Goal: Entertainment & Leisure: Browse casually

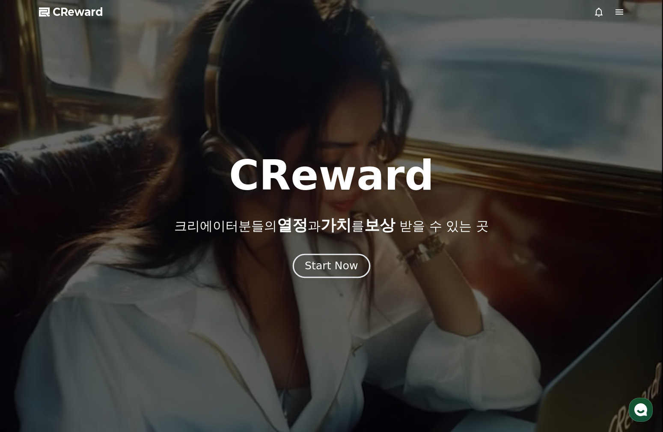
click at [340, 254] on button "Start Now" at bounding box center [331, 265] width 77 height 24
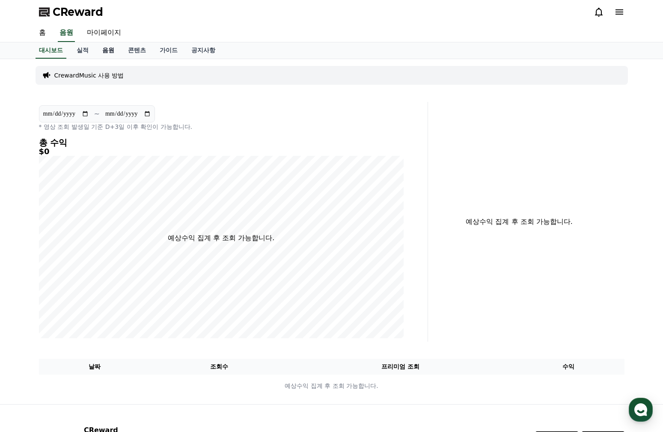
click at [101, 50] on link "음원" at bounding box center [108, 50] width 26 height 16
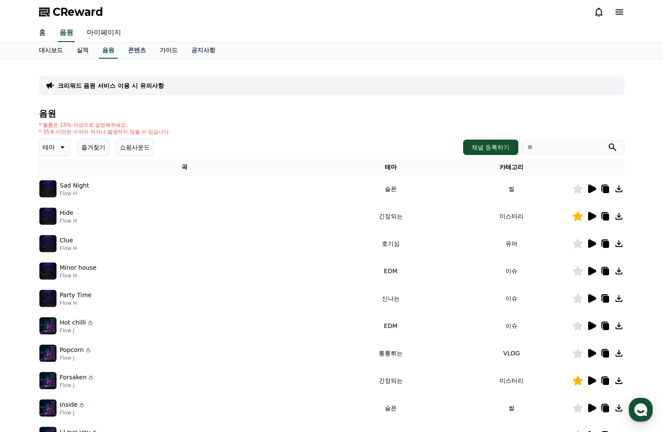
click at [590, 190] on icon at bounding box center [592, 188] width 8 height 9
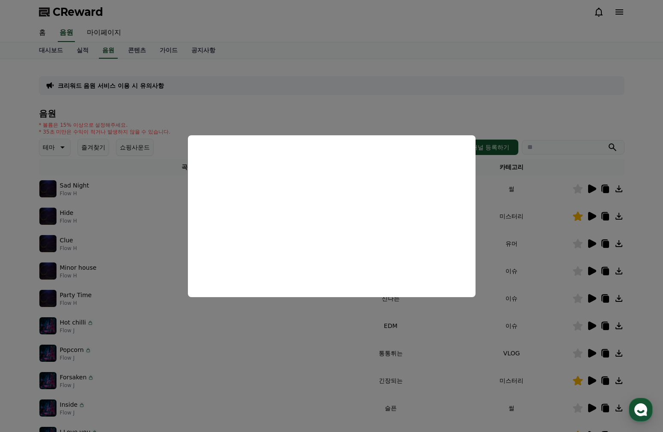
click at [549, 201] on button "close modal" at bounding box center [331, 216] width 663 height 432
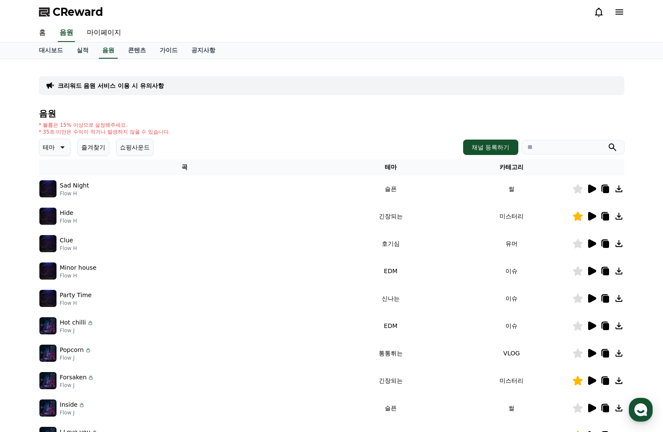
click at [581, 190] on icon at bounding box center [578, 188] width 10 height 9
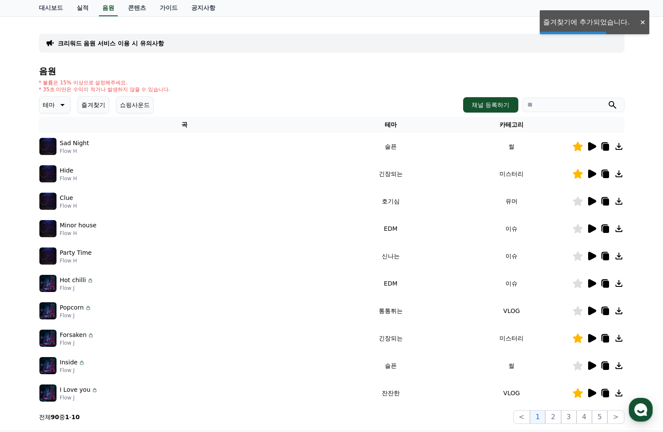
scroll to position [47, 0]
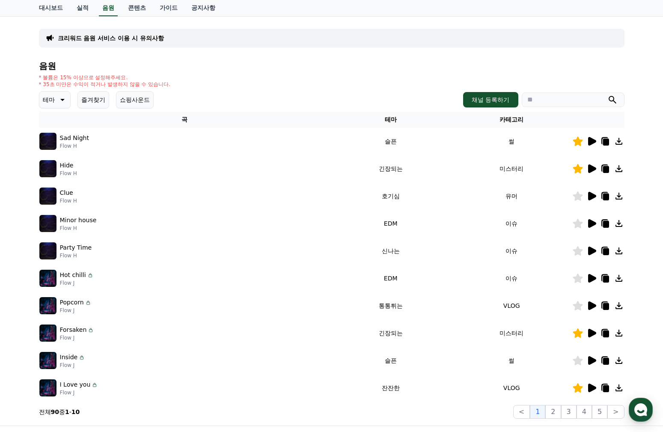
click at [590, 195] on icon at bounding box center [592, 196] width 8 height 9
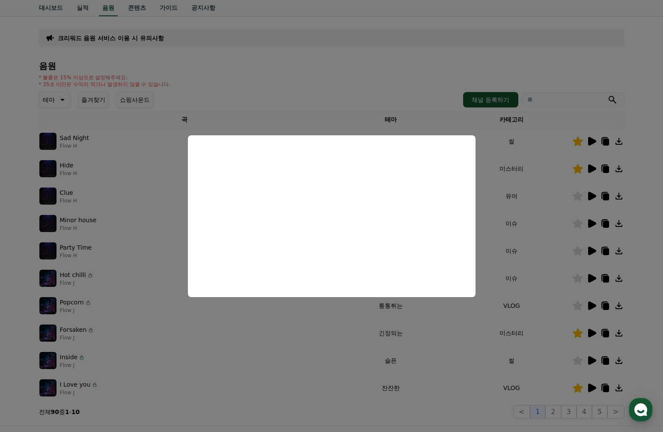
click at [364, 122] on button "close modal" at bounding box center [331, 216] width 663 height 432
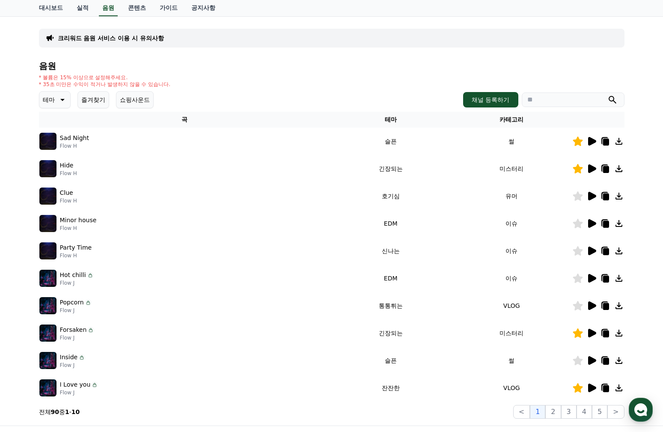
click at [579, 195] on icon at bounding box center [578, 195] width 10 height 9
click at [56, 97] on icon at bounding box center [61, 100] width 10 height 10
click at [438, 75] on div "* 볼륨은 15% 이상으로 설정해주세요. * 35초 미만은 수익이 적거나 발생하지 않을 수 있습니다." at bounding box center [331, 81] width 585 height 14
click at [592, 225] on icon at bounding box center [592, 223] width 8 height 9
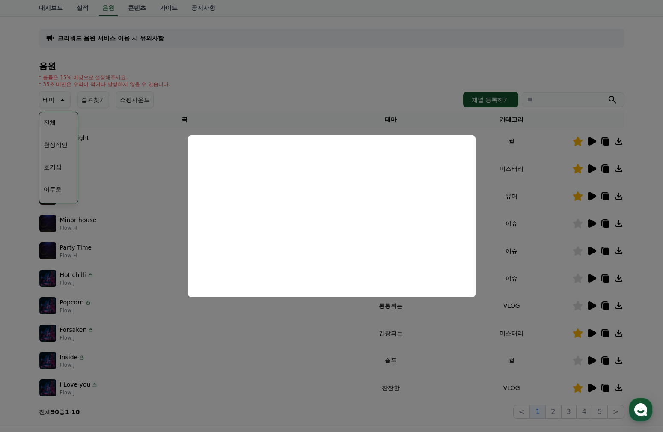
click at [493, 190] on button "close modal" at bounding box center [331, 216] width 663 height 432
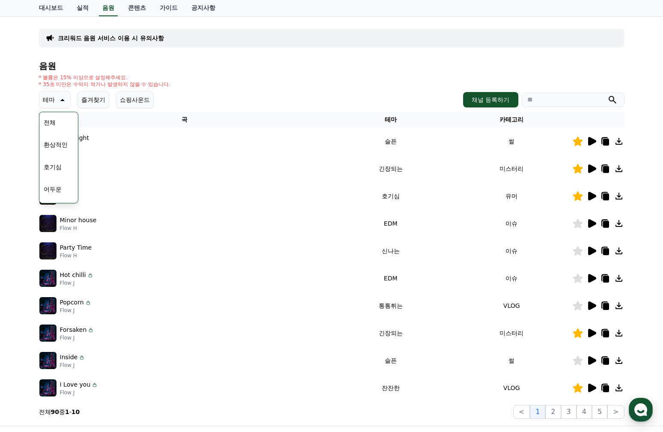
click at [591, 250] on icon at bounding box center [592, 250] width 8 height 9
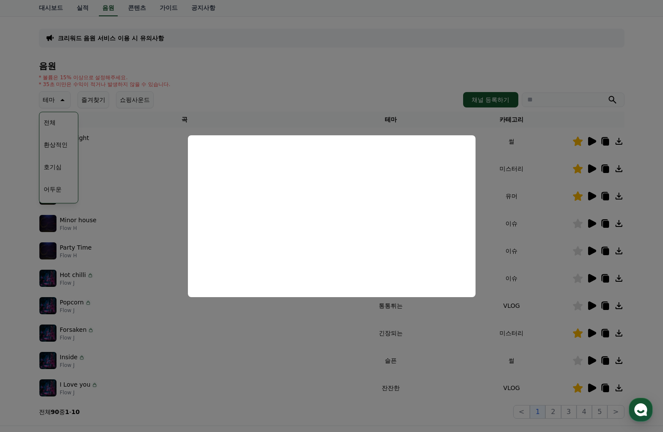
click at [543, 240] on button "close modal" at bounding box center [331, 216] width 663 height 432
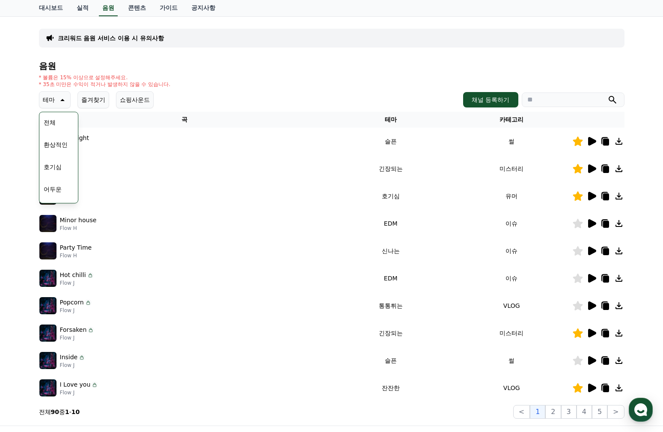
click at [592, 279] on icon at bounding box center [592, 278] width 8 height 9
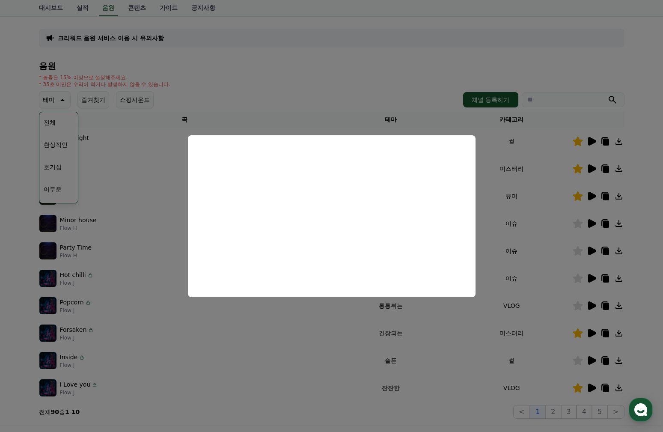
click at [494, 220] on button "close modal" at bounding box center [331, 216] width 663 height 432
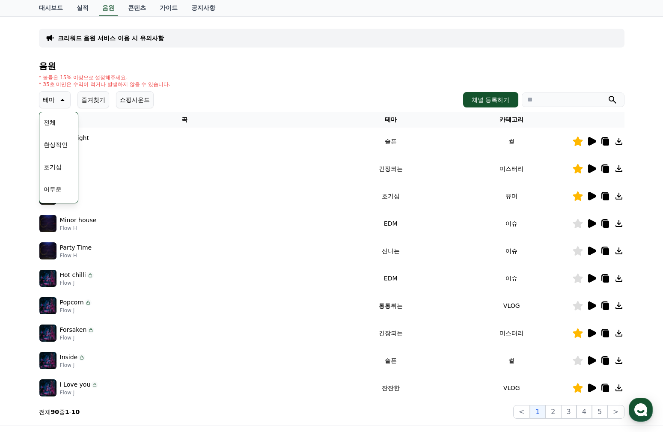
click at [588, 305] on icon at bounding box center [592, 305] width 8 height 9
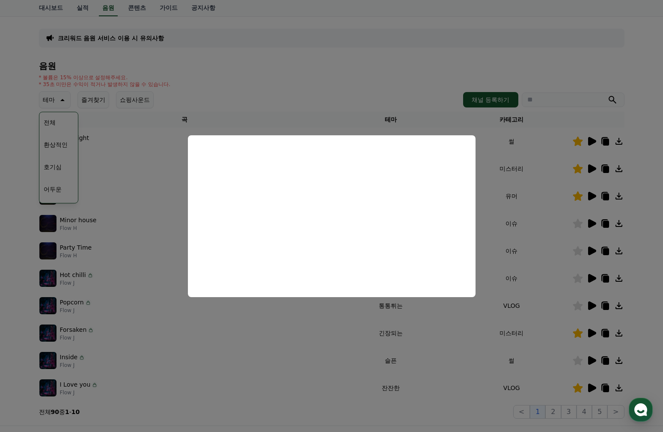
click at [544, 275] on button "close modal" at bounding box center [331, 216] width 663 height 432
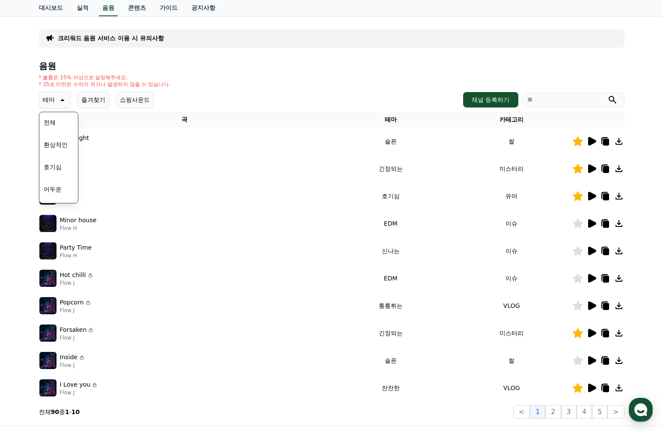
click at [577, 303] on icon at bounding box center [578, 305] width 10 height 9
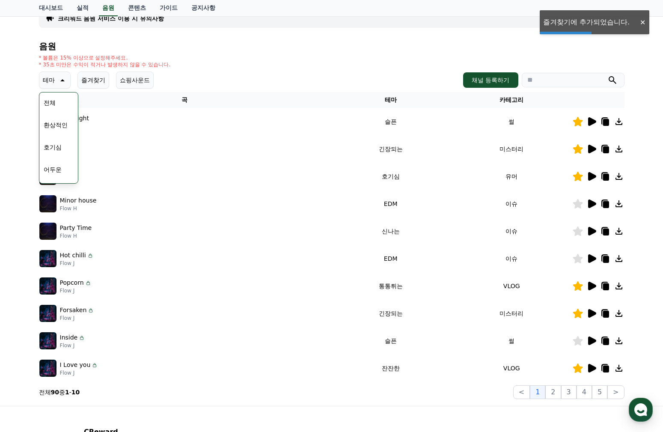
scroll to position [77, 0]
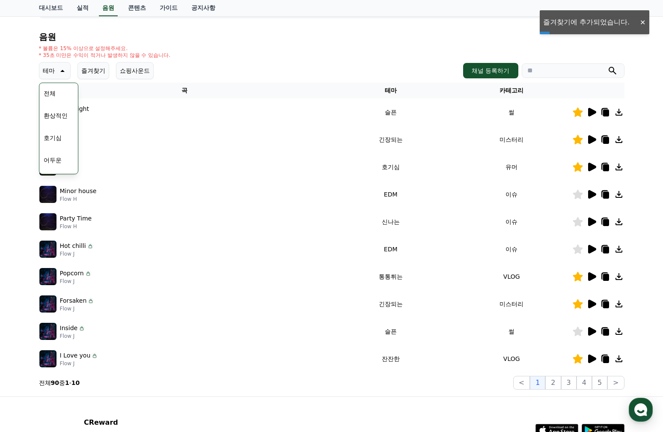
click at [589, 304] on icon at bounding box center [592, 304] width 8 height 9
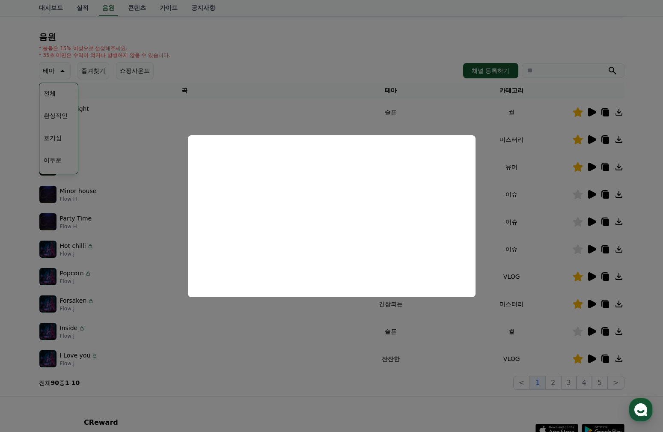
click at [537, 220] on button "close modal" at bounding box center [331, 216] width 663 height 432
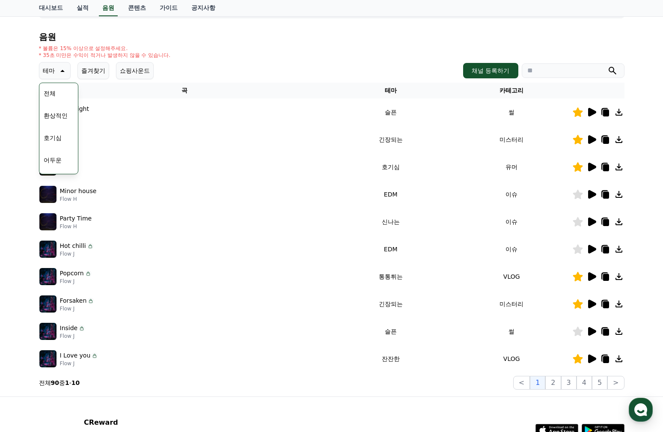
click at [590, 331] on icon at bounding box center [592, 331] width 8 height 9
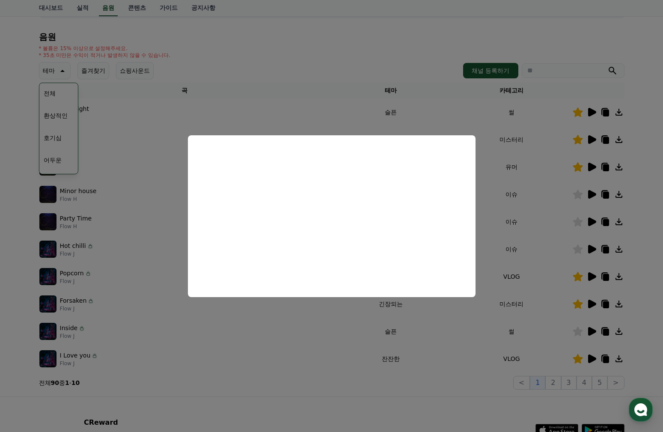
click at [449, 322] on button "close modal" at bounding box center [331, 216] width 663 height 432
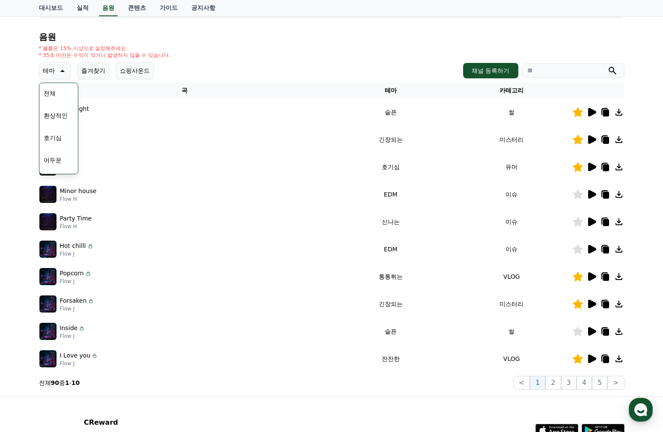
click at [581, 334] on icon at bounding box center [578, 330] width 10 height 9
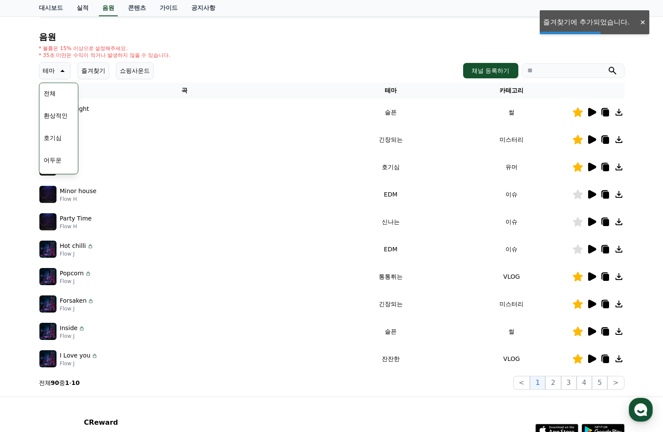
click at [592, 359] on icon at bounding box center [592, 358] width 8 height 9
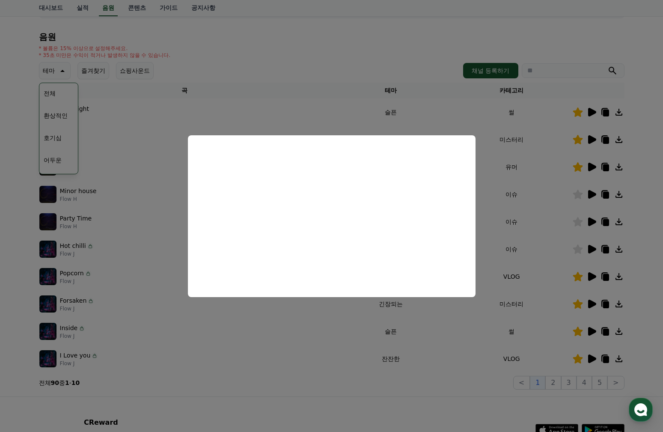
click at [461, 328] on button "close modal" at bounding box center [331, 216] width 663 height 432
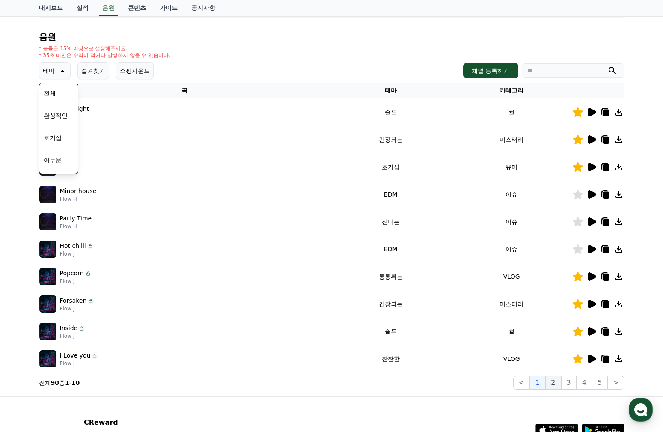
click at [557, 381] on button "2" at bounding box center [552, 383] width 15 height 14
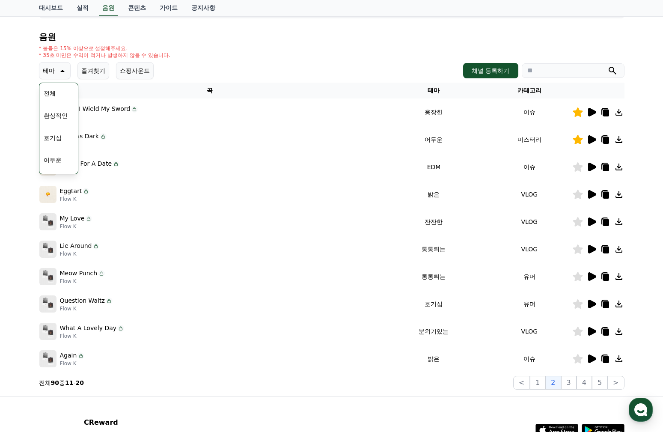
click at [592, 110] on icon at bounding box center [592, 112] width 8 height 9
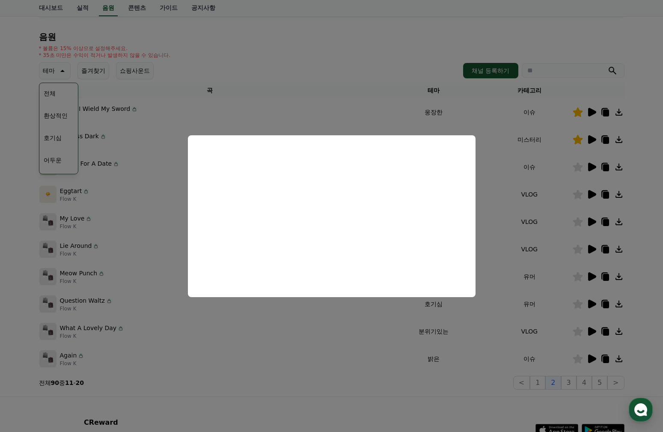
click at [588, 139] on button "close modal" at bounding box center [331, 216] width 663 height 432
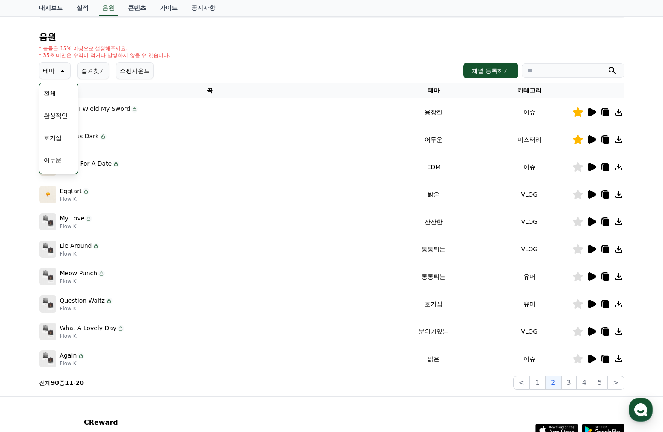
click at [595, 140] on icon at bounding box center [591, 139] width 10 height 10
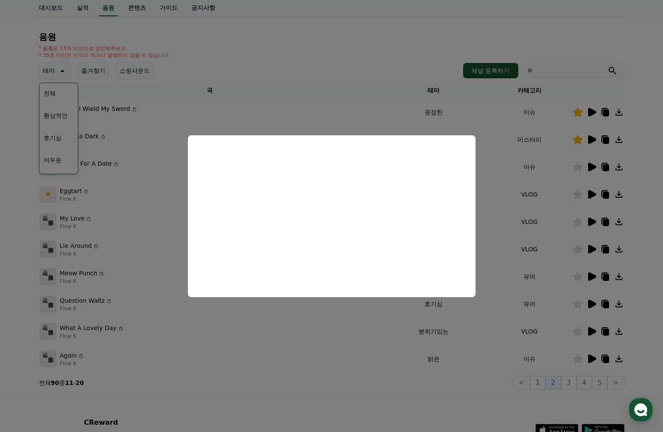
click at [340, 330] on button "close modal" at bounding box center [331, 216] width 663 height 432
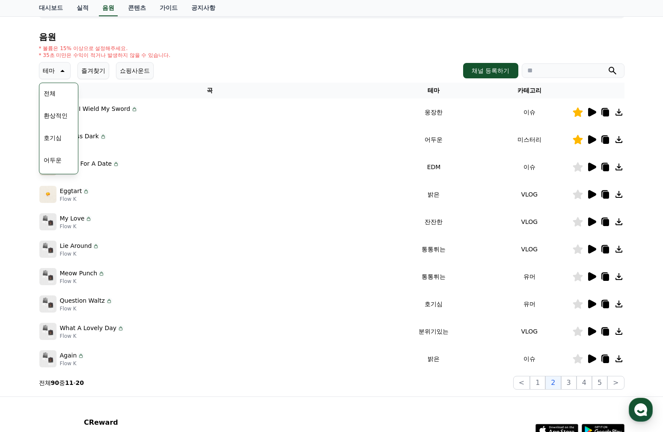
click at [591, 166] on icon at bounding box center [592, 167] width 8 height 9
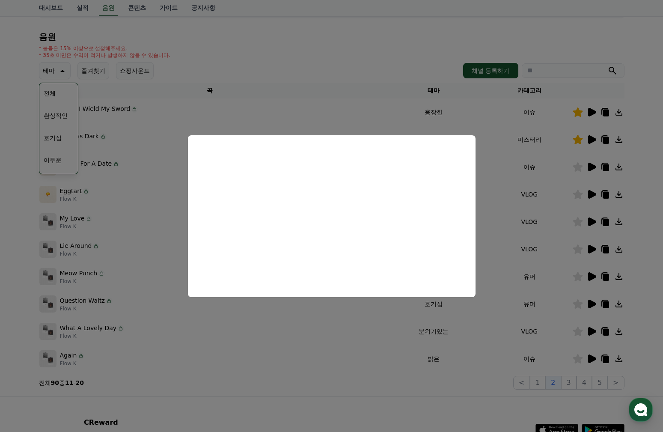
click at [482, 191] on button "close modal" at bounding box center [331, 216] width 663 height 432
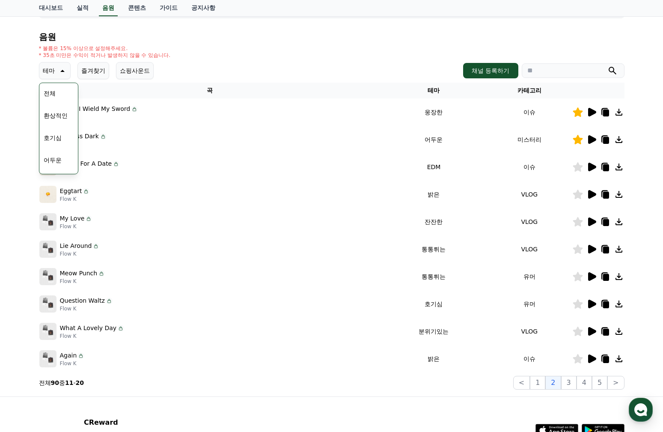
click at [590, 193] on icon at bounding box center [592, 194] width 8 height 9
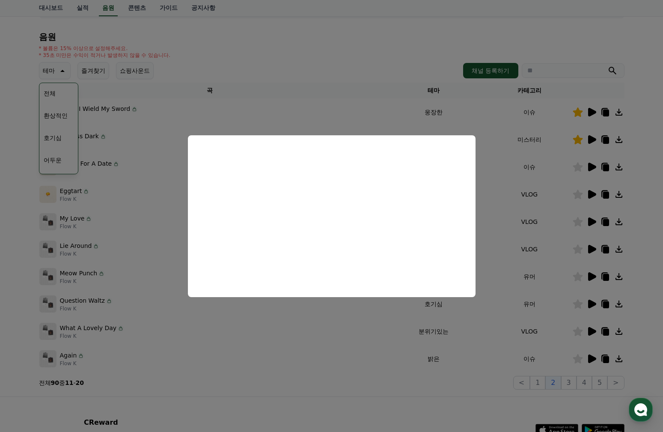
click at [386, 327] on button "close modal" at bounding box center [331, 216] width 663 height 432
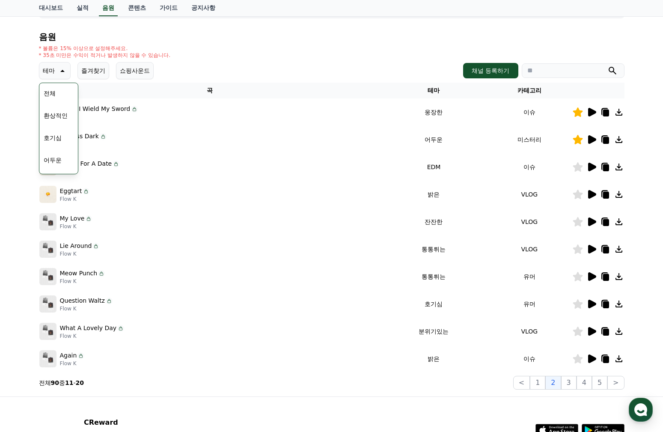
click at [586, 220] on icon at bounding box center [591, 222] width 10 height 10
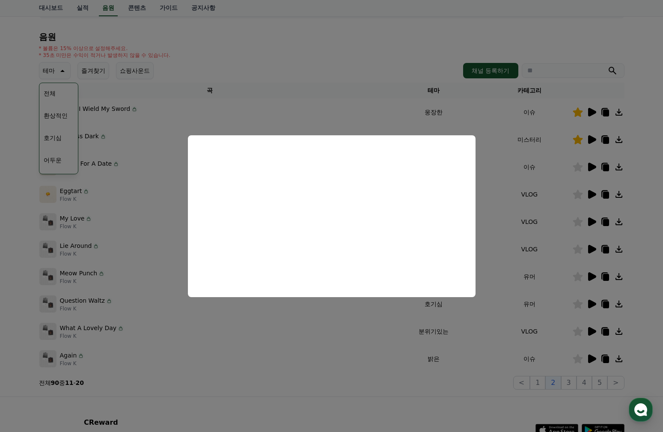
click at [337, 327] on button "close modal" at bounding box center [331, 216] width 663 height 432
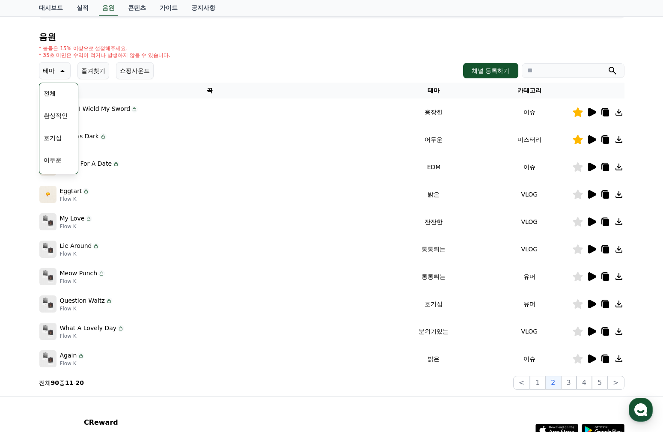
click at [441, 361] on td "밝은" at bounding box center [434, 358] width 106 height 27
click at [593, 357] on icon at bounding box center [592, 358] width 8 height 9
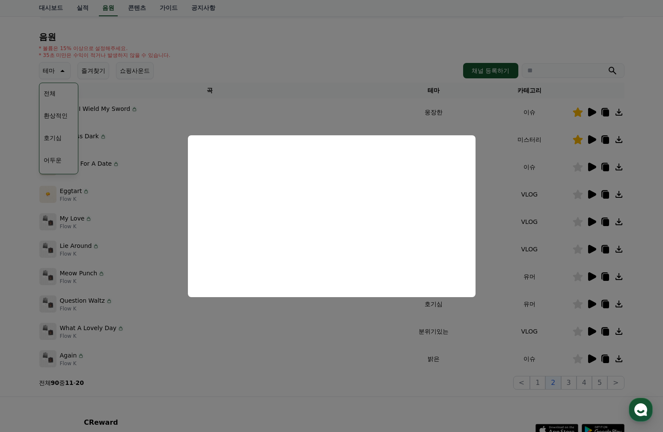
click at [332, 327] on button "close modal" at bounding box center [331, 216] width 663 height 432
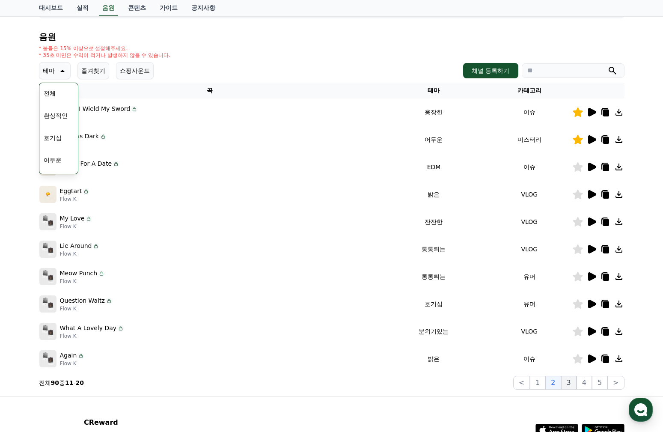
click at [571, 385] on button "3" at bounding box center [568, 383] width 15 height 14
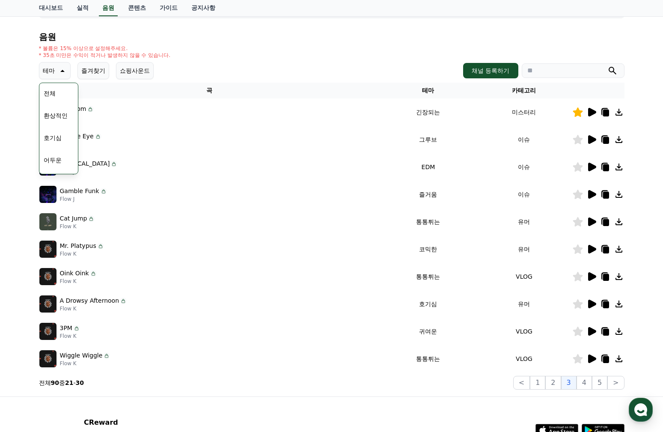
click at [586, 247] on icon at bounding box center [591, 249] width 10 height 10
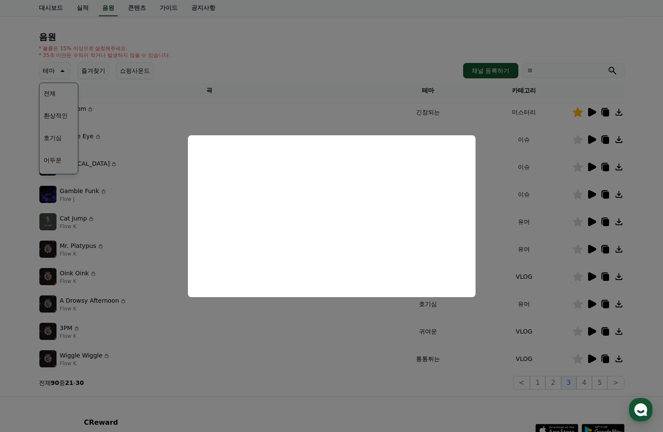
click at [497, 214] on button "close modal" at bounding box center [331, 216] width 663 height 432
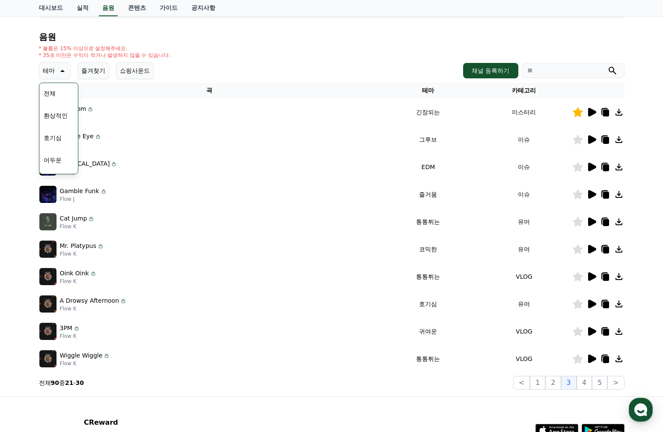
click at [578, 249] on icon at bounding box center [578, 248] width 10 height 9
click at [591, 356] on icon at bounding box center [592, 358] width 8 height 9
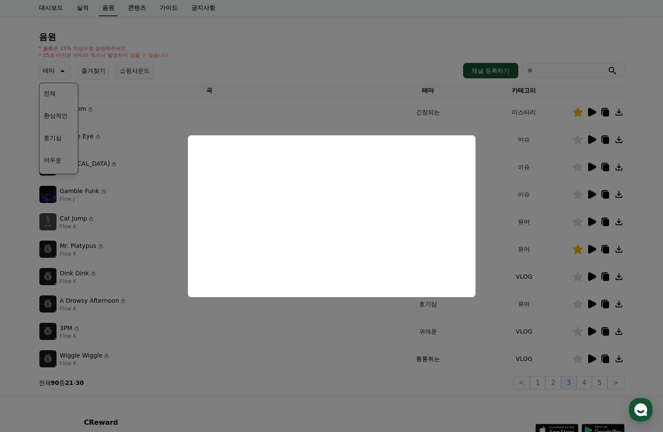
click at [351, 335] on button "close modal" at bounding box center [331, 216] width 663 height 432
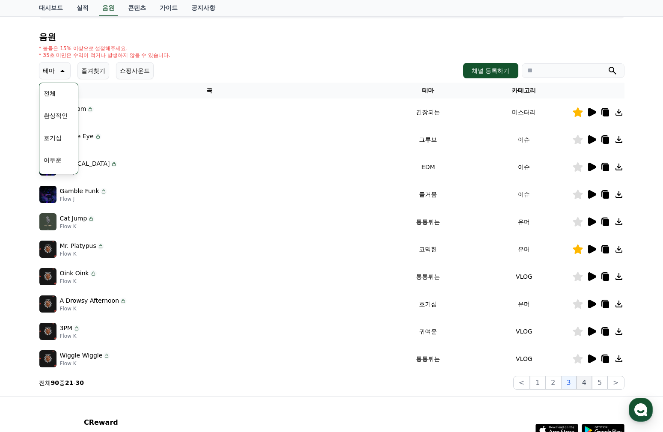
click at [585, 383] on button "4" at bounding box center [583, 383] width 15 height 14
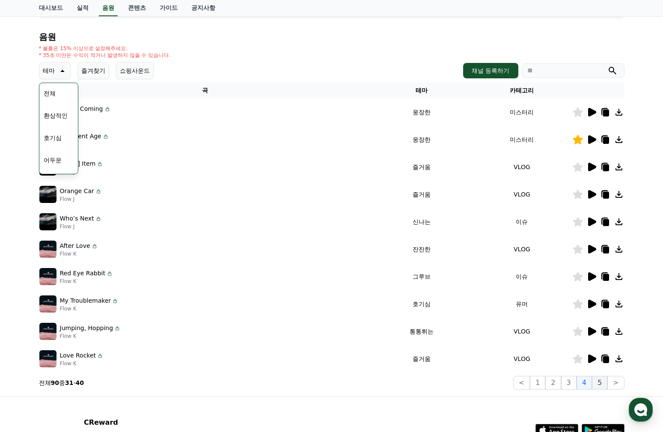
click at [600, 385] on button "5" at bounding box center [599, 383] width 15 height 14
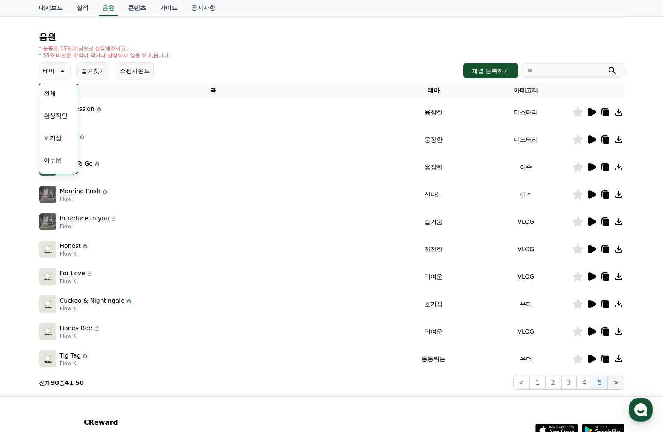
click at [618, 382] on button ">" at bounding box center [615, 383] width 17 height 14
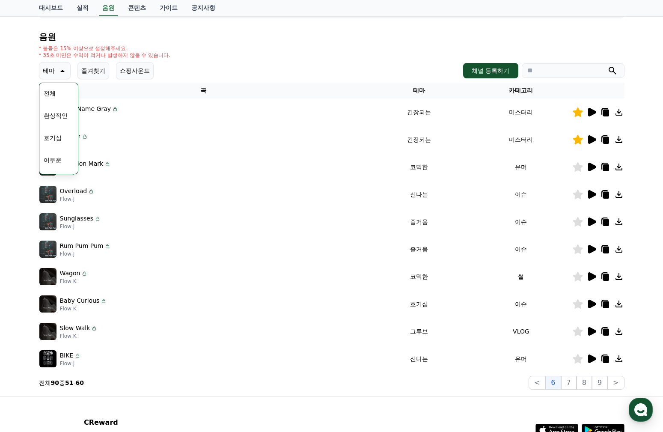
click at [590, 169] on icon at bounding box center [592, 167] width 8 height 9
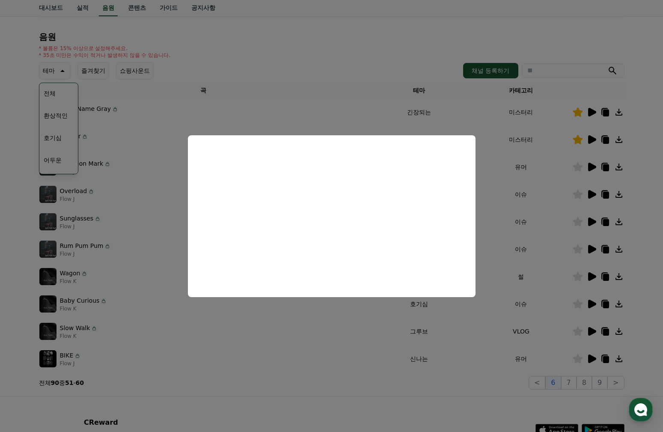
click at [449, 385] on button "close modal" at bounding box center [331, 216] width 663 height 432
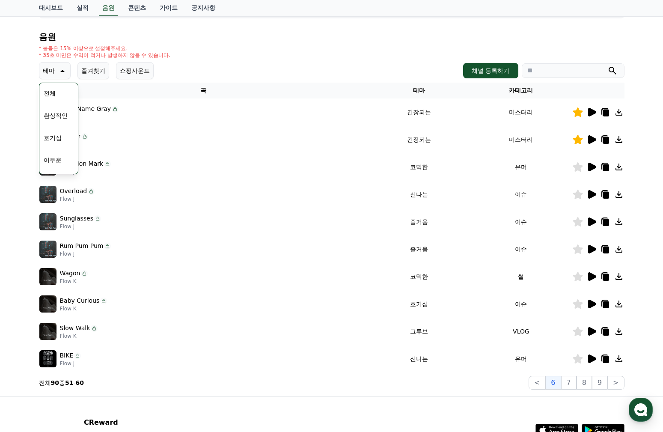
click at [593, 277] on icon at bounding box center [592, 276] width 8 height 9
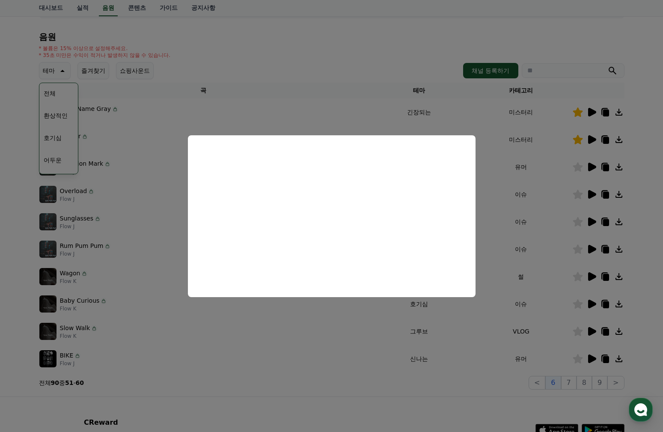
click at [329, 338] on button "close modal" at bounding box center [331, 216] width 663 height 432
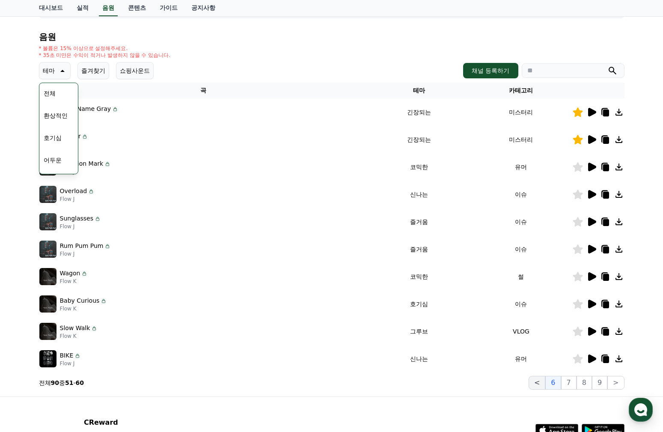
click at [540, 383] on button "<" at bounding box center [536, 383] width 17 height 14
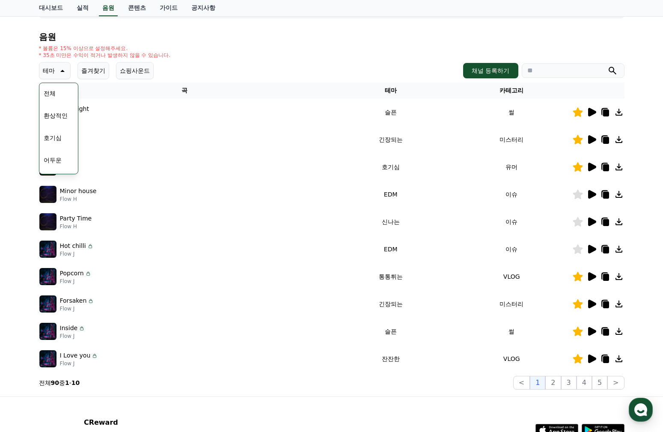
click at [592, 275] on icon at bounding box center [592, 276] width 8 height 9
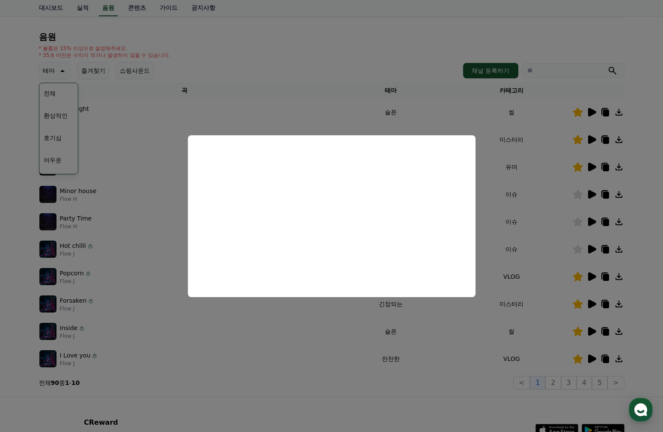
click at [344, 331] on button "close modal" at bounding box center [331, 216] width 663 height 432
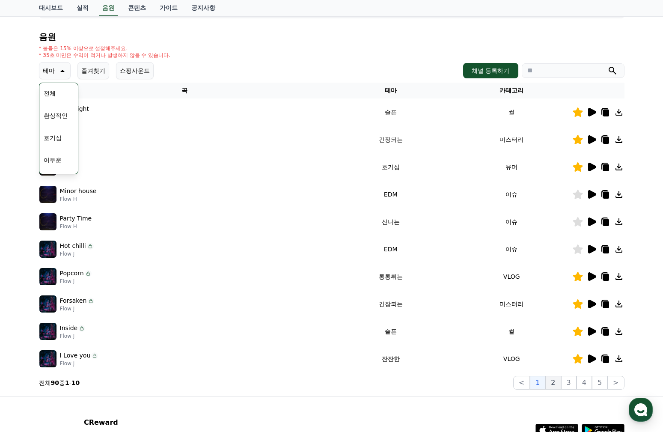
click at [556, 383] on button "2" at bounding box center [552, 383] width 15 height 14
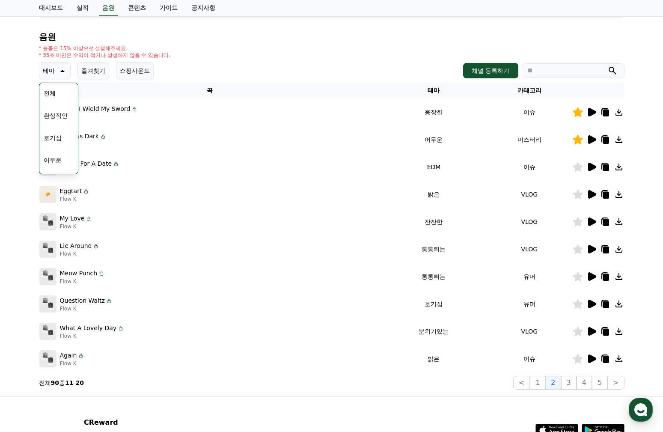
click at [591, 221] on icon at bounding box center [592, 221] width 8 height 9
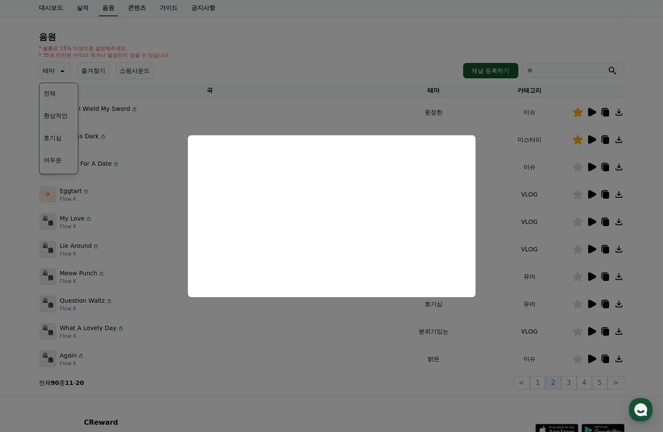
click at [506, 260] on button "close modal" at bounding box center [331, 216] width 663 height 432
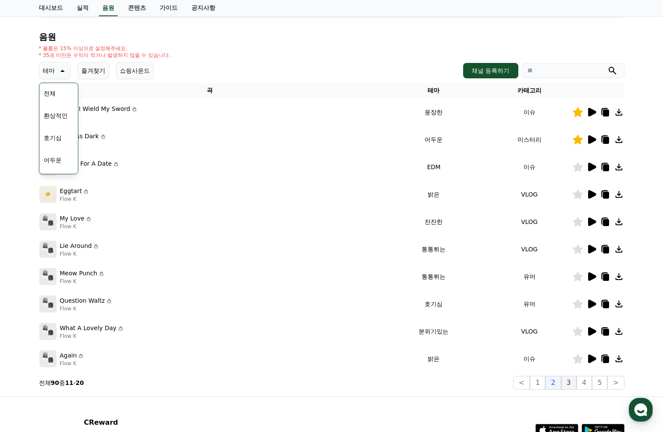
click at [570, 384] on button "3" at bounding box center [568, 383] width 15 height 14
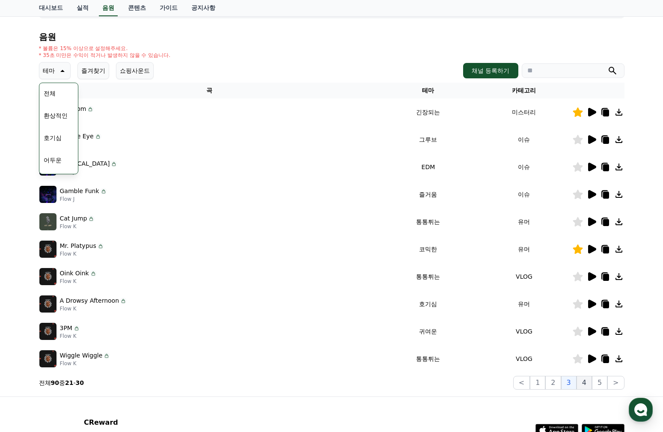
click at [588, 384] on button "4" at bounding box center [583, 383] width 15 height 14
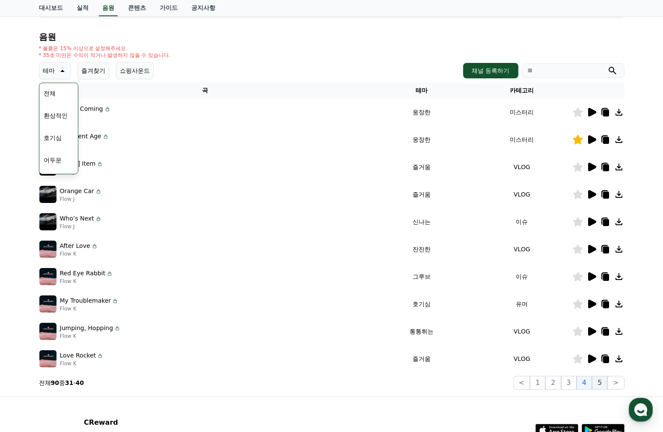
click at [603, 383] on button "5" at bounding box center [599, 383] width 15 height 14
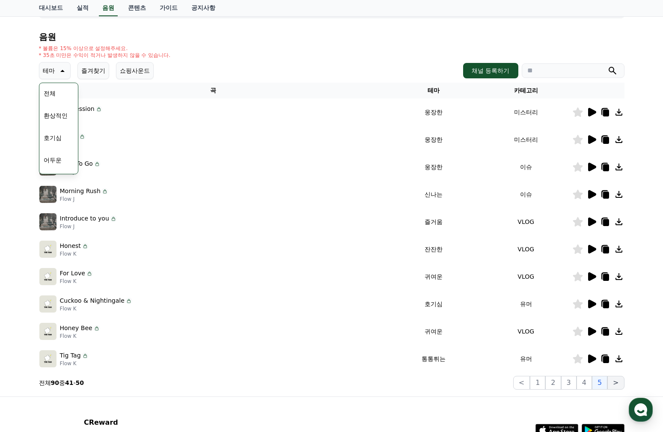
click at [620, 384] on button ">" at bounding box center [615, 383] width 17 height 14
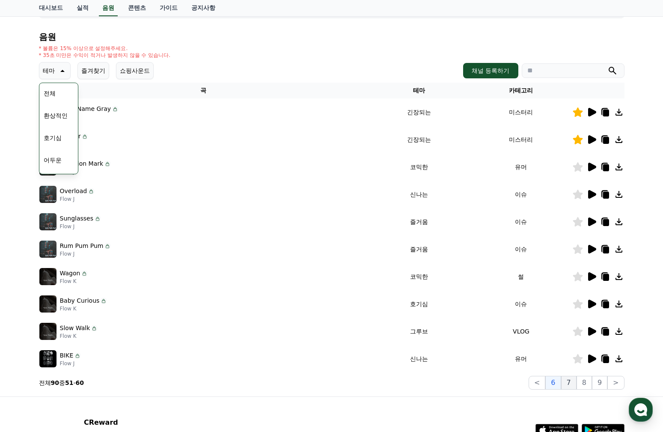
click at [573, 383] on button "7" at bounding box center [568, 383] width 15 height 14
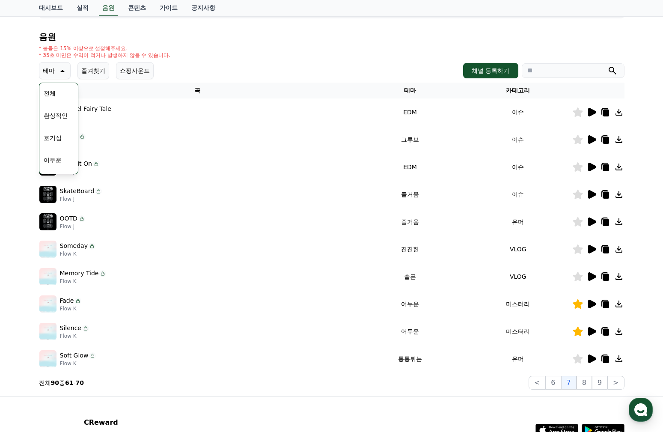
click at [588, 246] on icon at bounding box center [592, 249] width 8 height 9
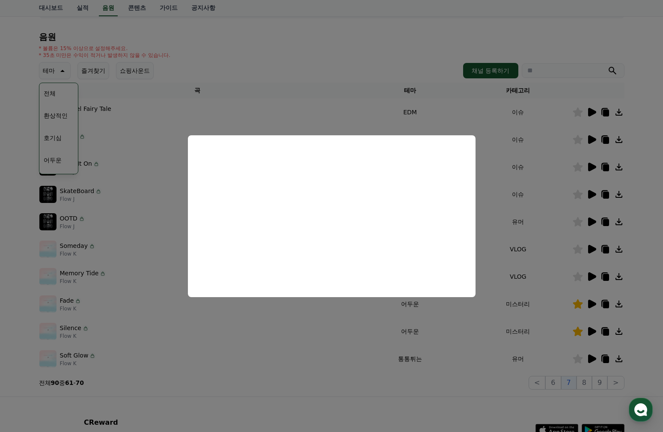
click at [495, 178] on button "close modal" at bounding box center [331, 216] width 663 height 432
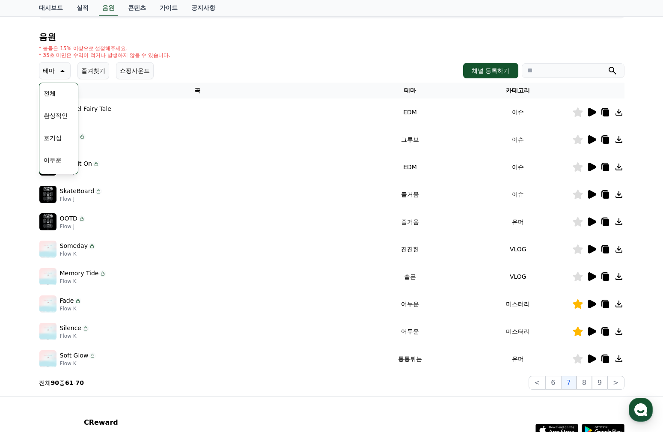
click at [578, 250] on icon at bounding box center [578, 248] width 10 height 9
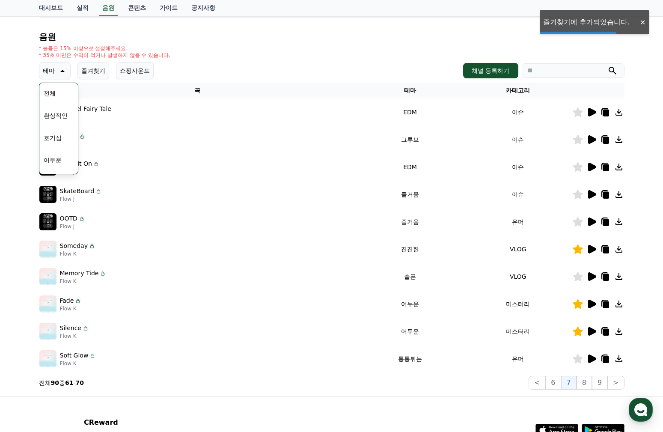
click at [588, 274] on icon at bounding box center [592, 276] width 8 height 9
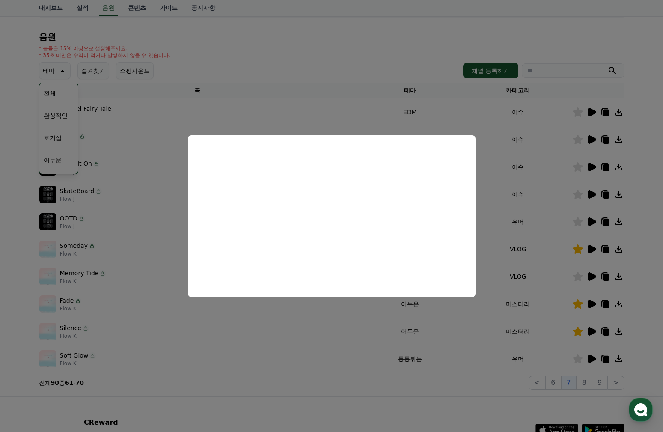
click at [369, 315] on button "close modal" at bounding box center [331, 216] width 663 height 432
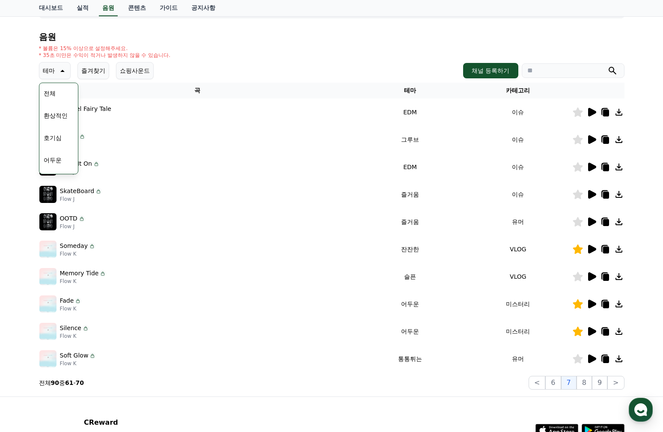
click at [579, 276] on icon at bounding box center [578, 276] width 10 height 9
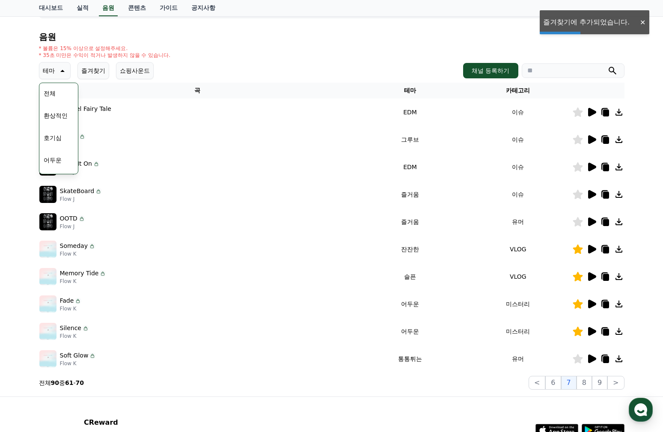
click at [591, 328] on icon at bounding box center [592, 331] width 8 height 9
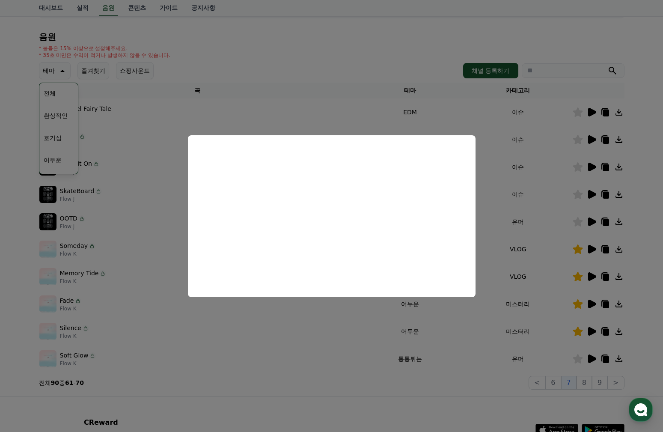
click at [594, 357] on button "close modal" at bounding box center [331, 216] width 663 height 432
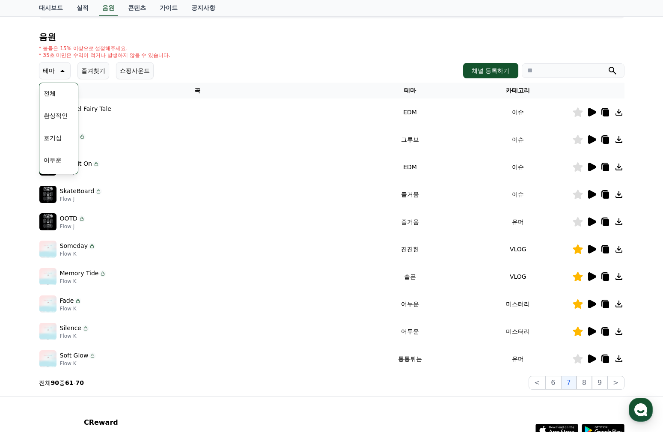
click at [594, 358] on icon at bounding box center [592, 358] width 8 height 9
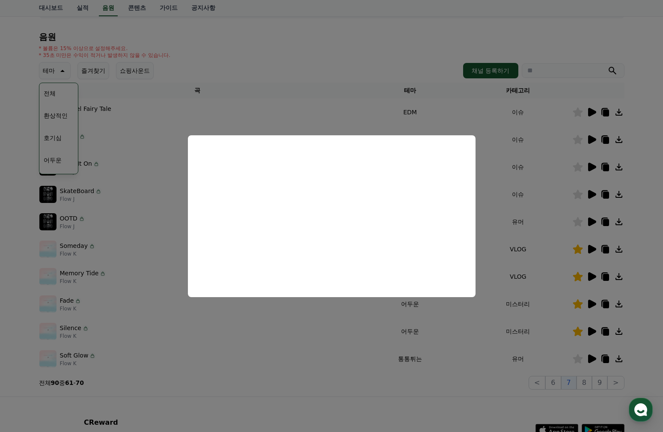
click at [467, 357] on button "close modal" at bounding box center [331, 216] width 663 height 432
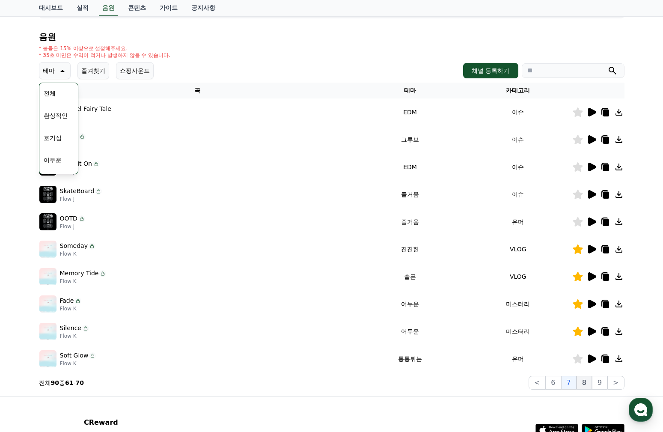
click at [588, 384] on button "8" at bounding box center [583, 383] width 15 height 14
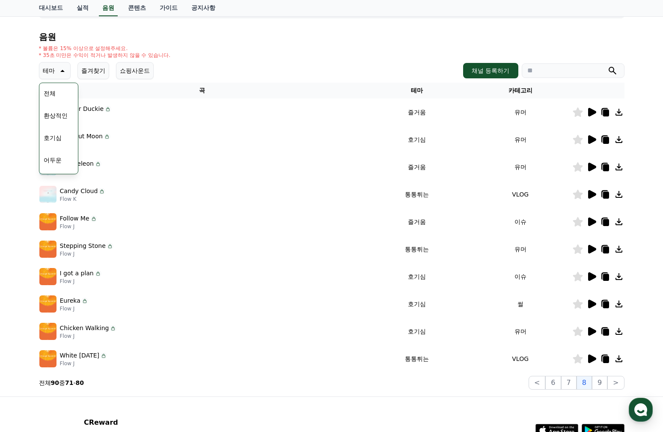
click at [593, 137] on icon at bounding box center [591, 139] width 10 height 10
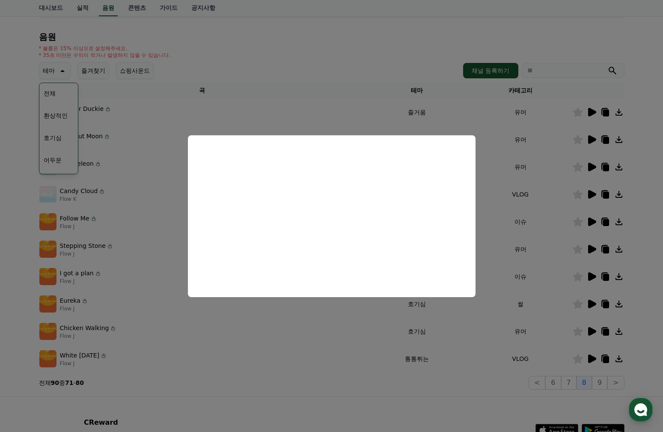
click at [541, 240] on button "close modal" at bounding box center [331, 216] width 663 height 432
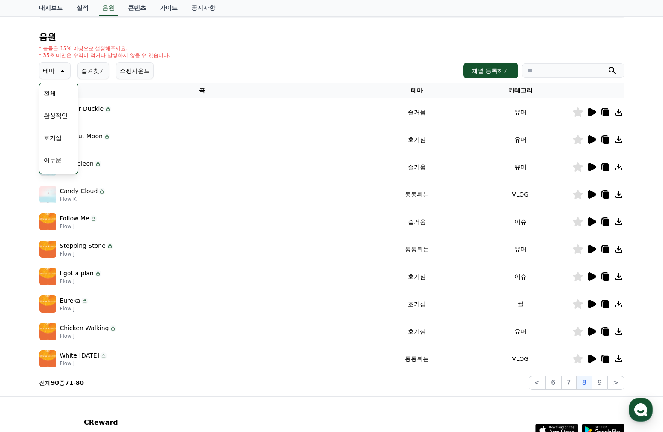
click at [577, 139] on icon at bounding box center [578, 139] width 10 height 9
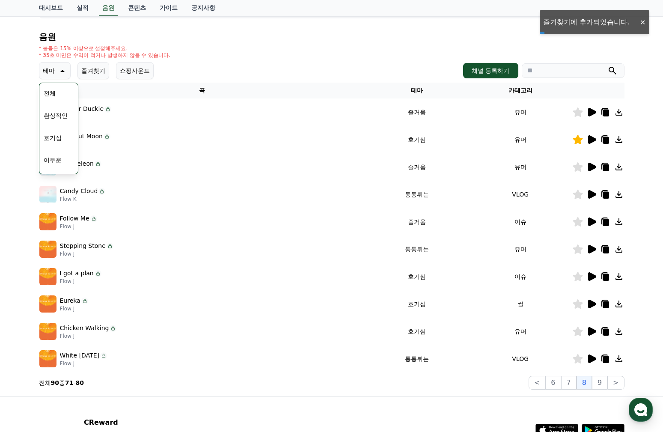
click at [594, 276] on icon at bounding box center [592, 276] width 8 height 9
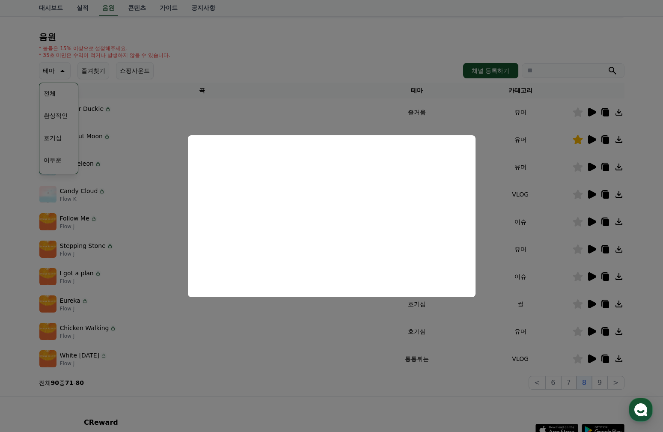
click at [487, 347] on button "close modal" at bounding box center [331, 216] width 663 height 432
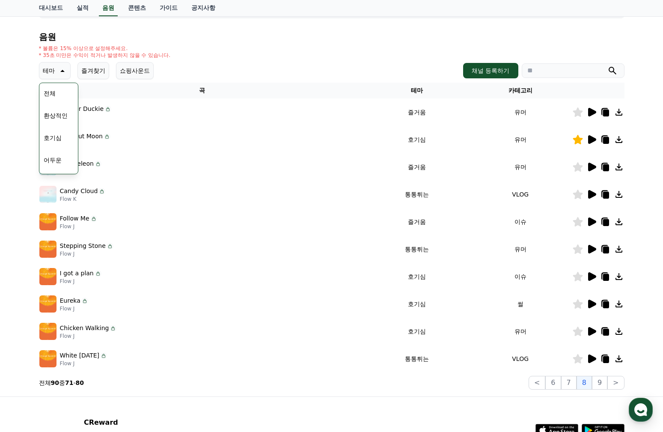
click at [579, 276] on icon at bounding box center [578, 276] width 10 height 9
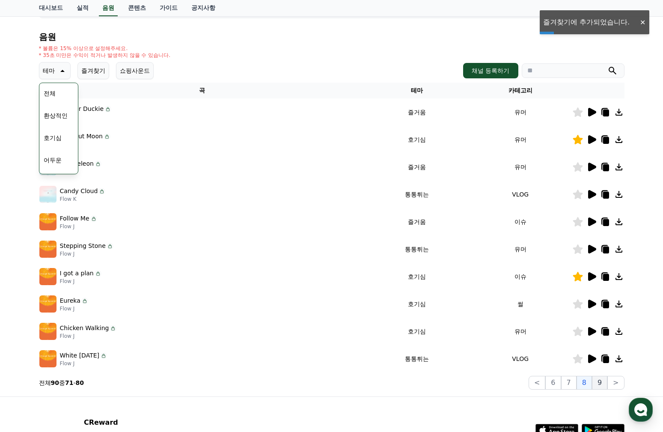
click at [602, 385] on button "9" at bounding box center [599, 383] width 15 height 14
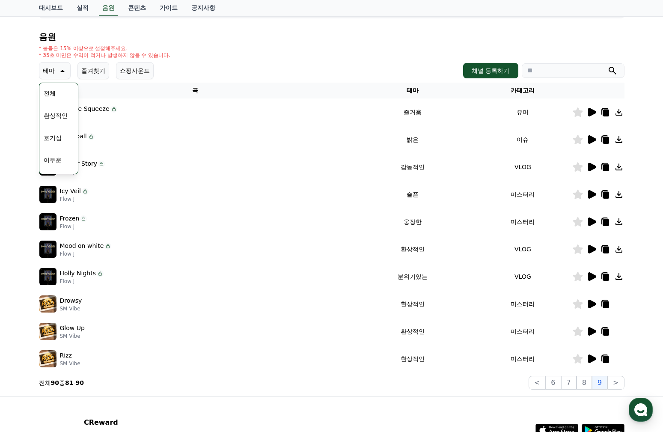
click at [589, 112] on icon at bounding box center [592, 112] width 8 height 9
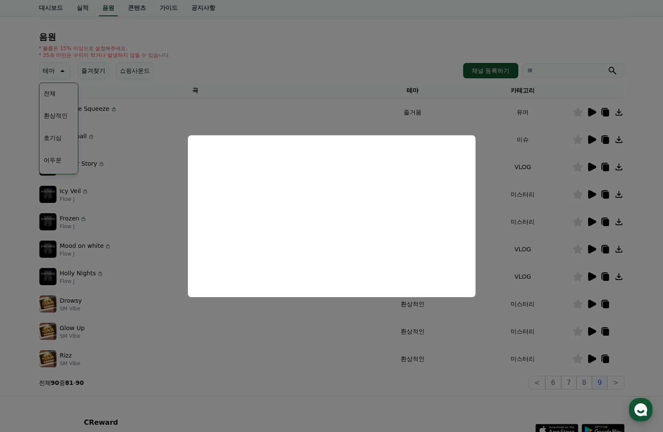
click at [353, 334] on button "close modal" at bounding box center [331, 216] width 663 height 432
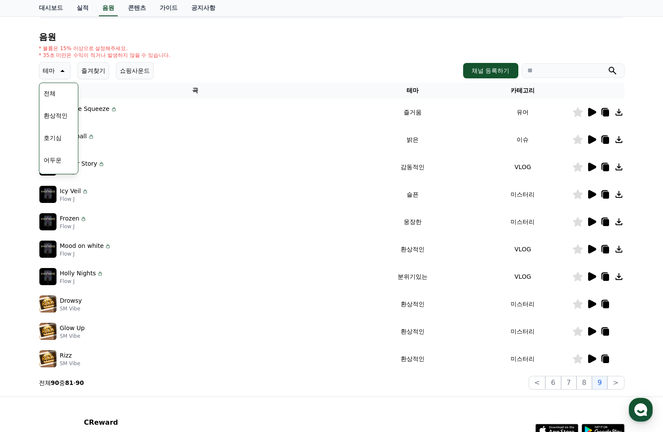
click at [591, 139] on icon at bounding box center [592, 139] width 8 height 9
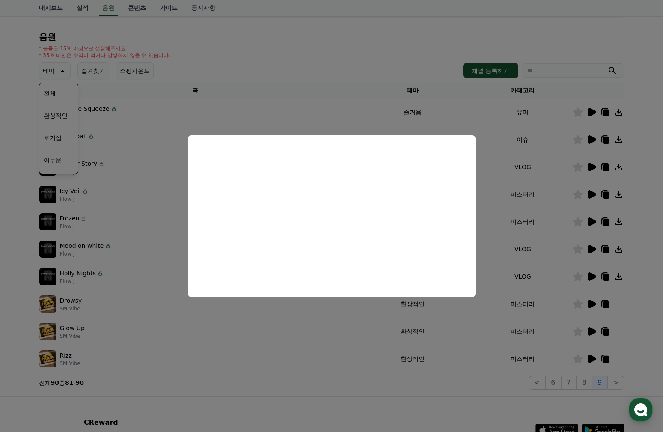
click at [340, 312] on button "close modal" at bounding box center [331, 216] width 663 height 432
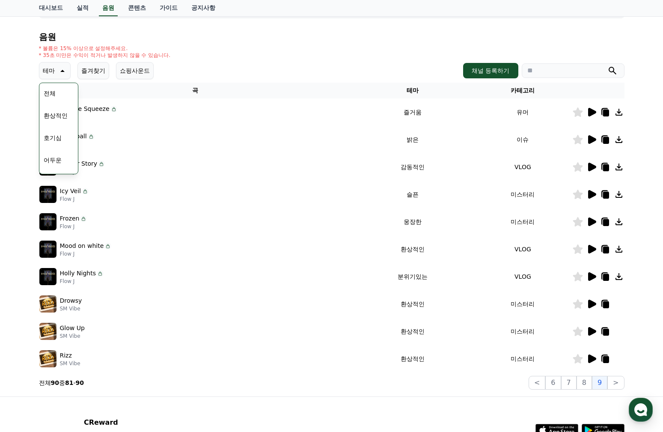
click at [590, 168] on icon at bounding box center [592, 167] width 8 height 9
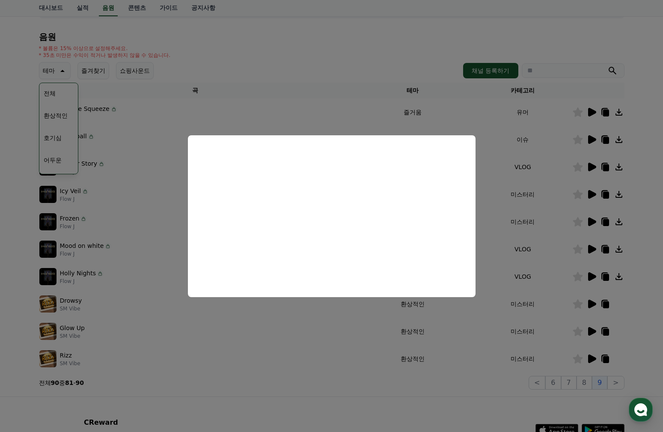
click at [350, 330] on button "close modal" at bounding box center [331, 216] width 663 height 432
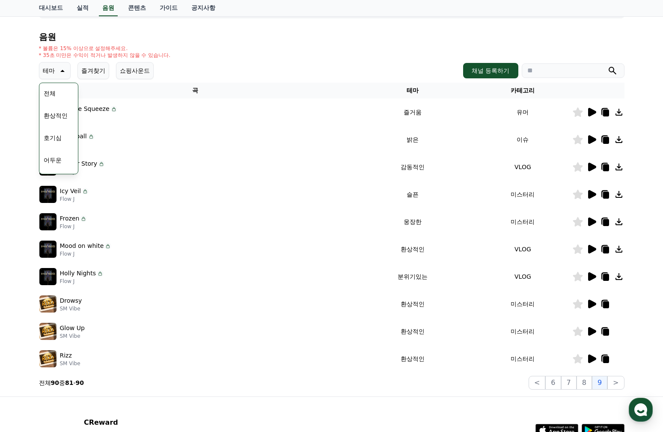
click at [345, 332] on div "Glow Up SM Vibe" at bounding box center [195, 331] width 312 height 17
click at [57, 64] on button "테마" at bounding box center [55, 70] width 32 height 17
click at [575, 166] on icon at bounding box center [578, 166] width 10 height 9
click at [594, 193] on icon at bounding box center [592, 194] width 8 height 9
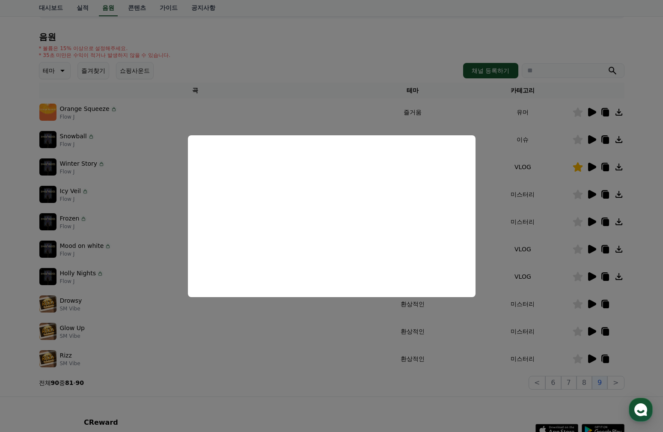
click at [329, 339] on button "close modal" at bounding box center [331, 216] width 663 height 432
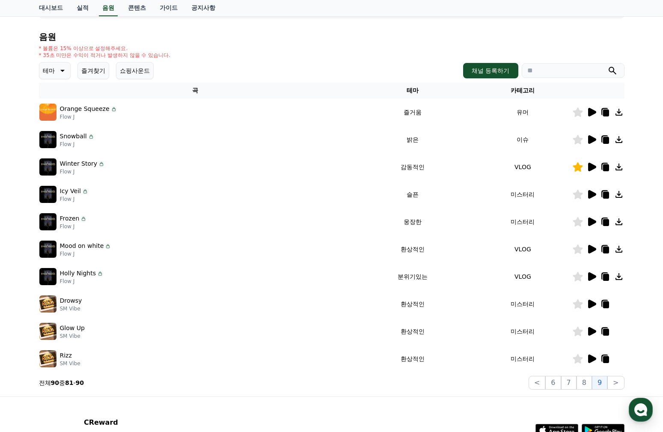
click at [579, 196] on icon at bounding box center [578, 194] width 10 height 9
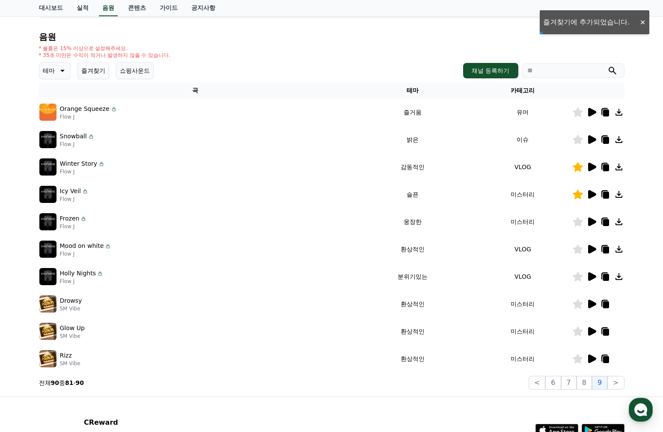
click at [593, 222] on icon at bounding box center [592, 221] width 8 height 9
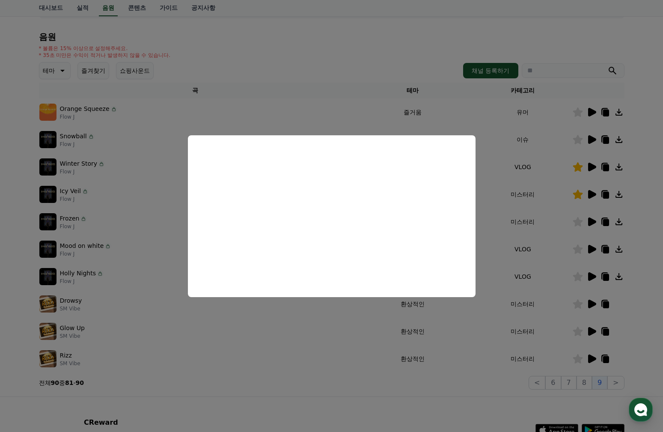
click at [337, 326] on button "close modal" at bounding box center [331, 216] width 663 height 432
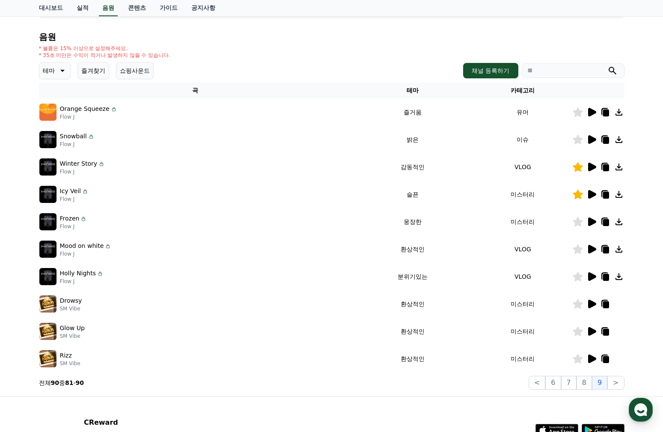
click at [587, 249] on icon at bounding box center [591, 249] width 10 height 10
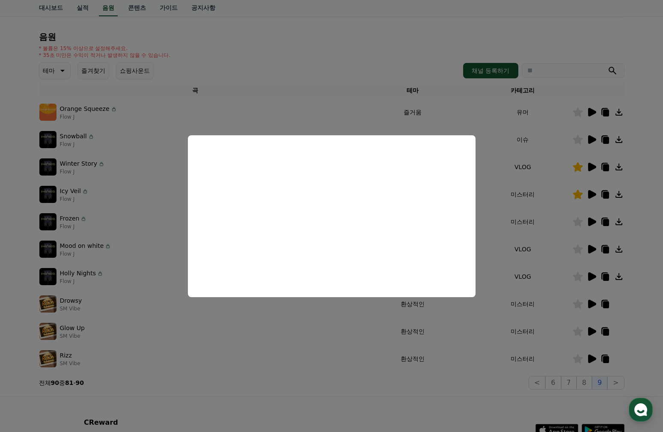
click at [291, 371] on button "close modal" at bounding box center [331, 216] width 663 height 432
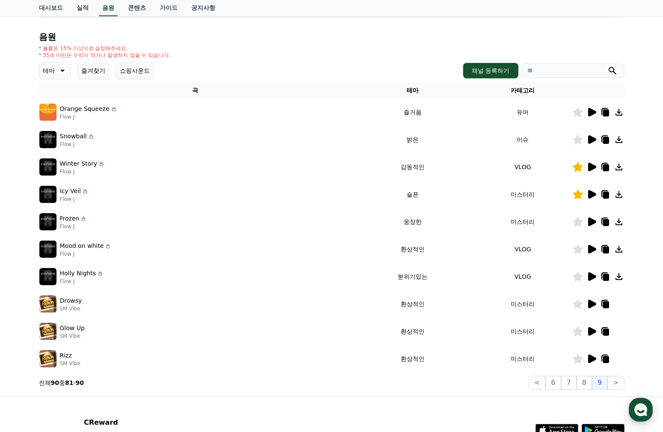
click at [578, 249] on icon at bounding box center [578, 248] width 10 height 9
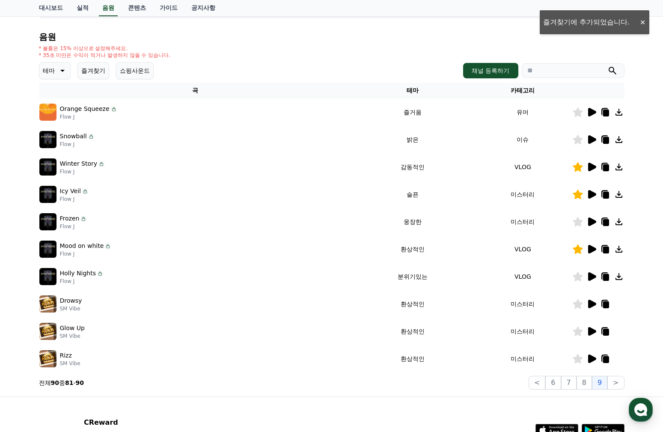
click at [588, 276] on icon at bounding box center [592, 276] width 8 height 9
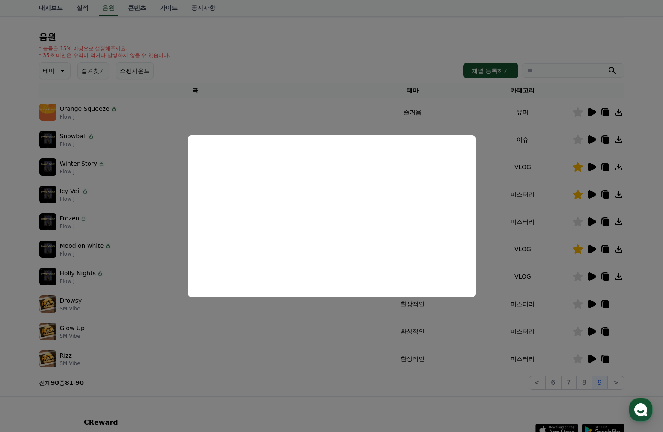
click at [478, 383] on button "close modal" at bounding box center [331, 216] width 663 height 432
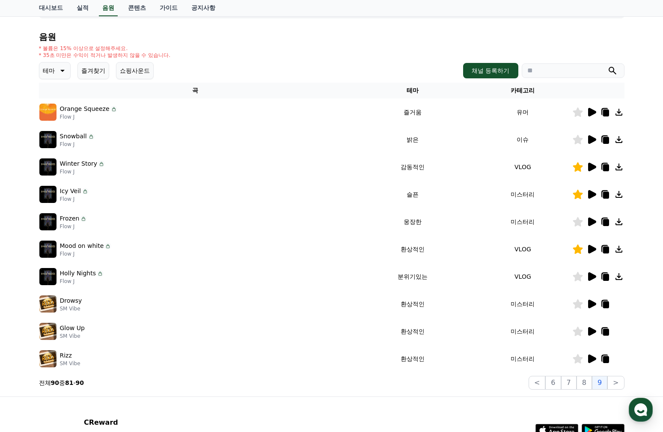
click at [588, 305] on icon at bounding box center [592, 304] width 8 height 9
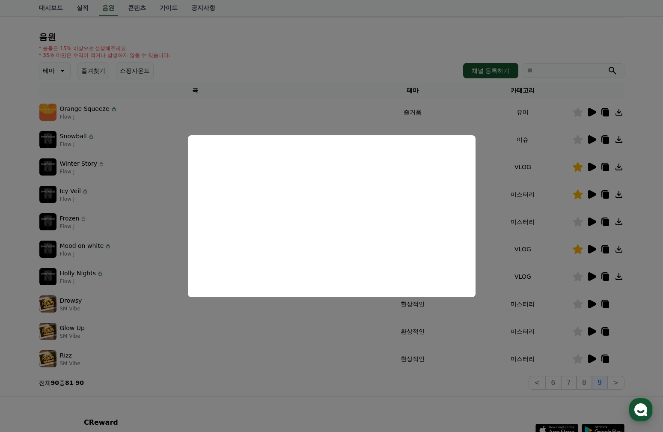
click at [484, 389] on button "close modal" at bounding box center [331, 216] width 663 height 432
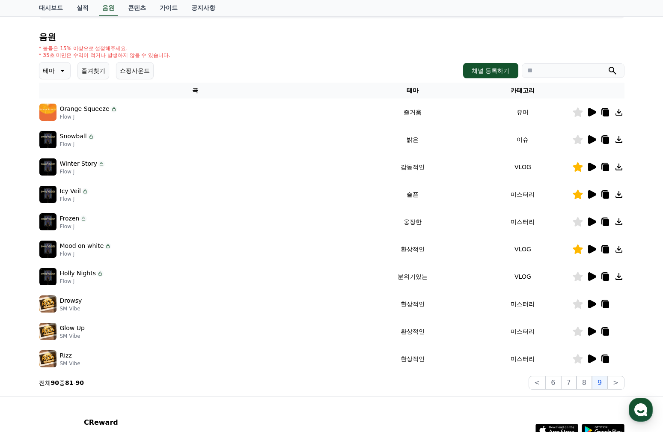
click at [579, 303] on icon at bounding box center [578, 303] width 10 height 9
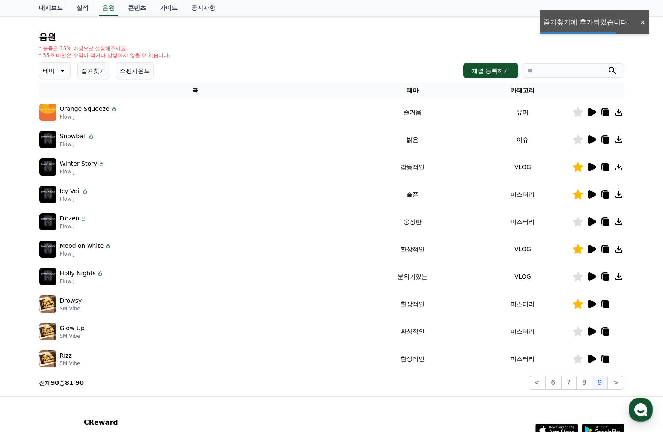
click at [592, 332] on icon at bounding box center [592, 331] width 8 height 9
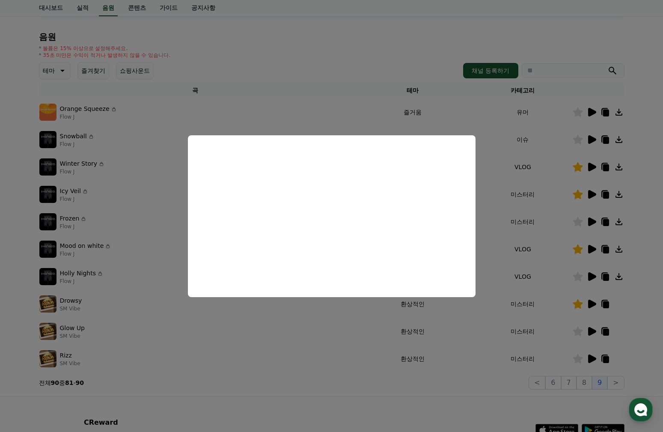
click at [496, 368] on button "close modal" at bounding box center [331, 216] width 663 height 432
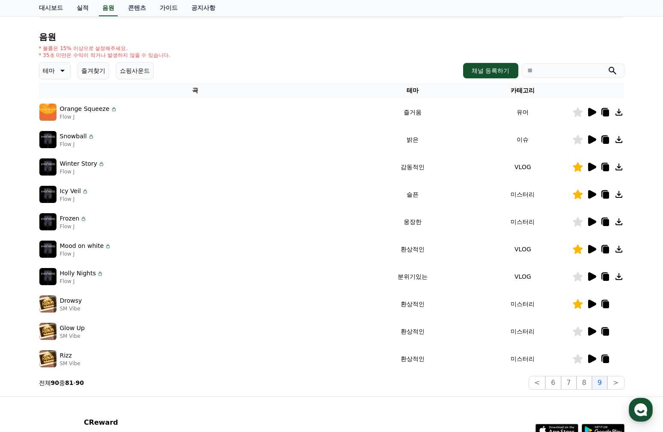
click at [590, 357] on icon at bounding box center [592, 358] width 8 height 9
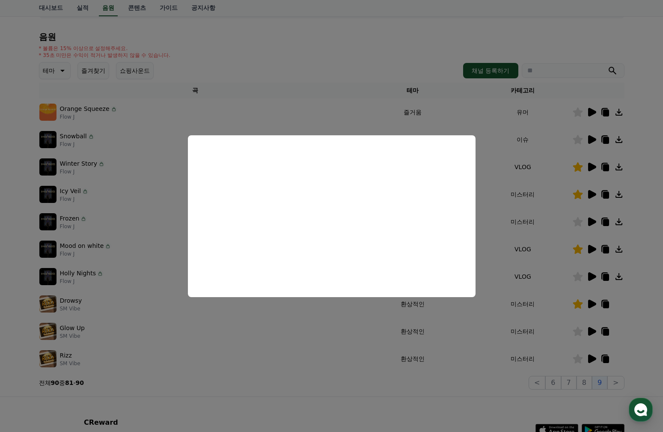
click at [356, 338] on button "close modal" at bounding box center [331, 216] width 663 height 432
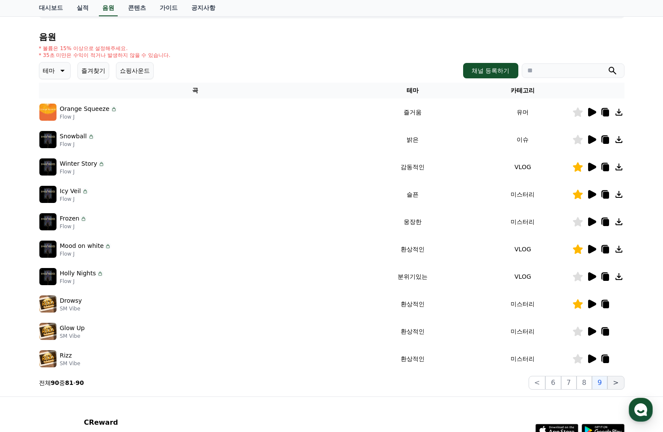
click at [615, 382] on button ">" at bounding box center [615, 383] width 17 height 14
click at [616, 382] on button ">" at bounding box center [615, 383] width 17 height 14
click at [543, 383] on button "<" at bounding box center [536, 383] width 17 height 14
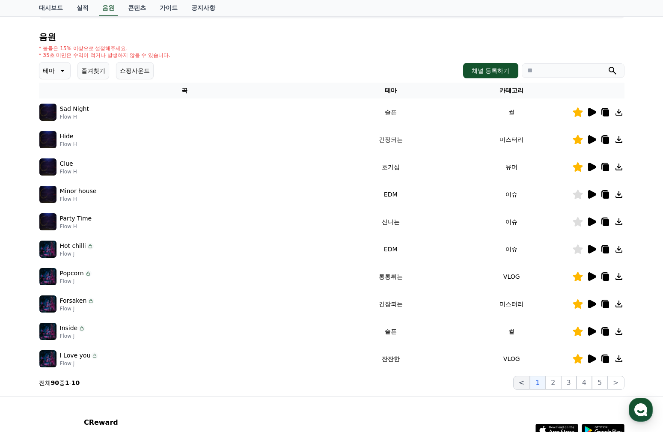
click at [543, 383] on button "1" at bounding box center [537, 383] width 15 height 14
click at [94, 77] on button "즐겨찾기" at bounding box center [93, 70] width 32 height 17
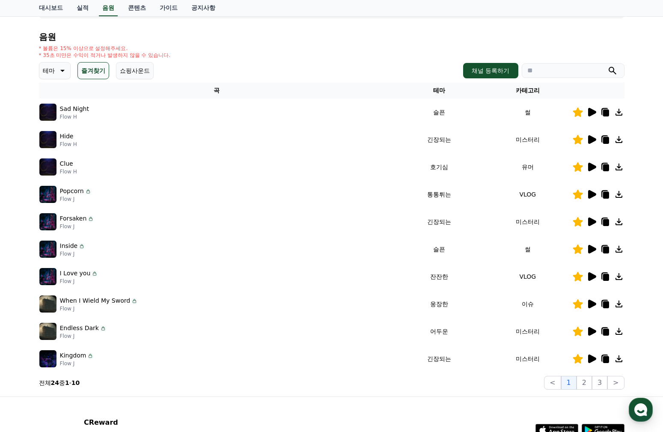
click at [589, 113] on icon at bounding box center [592, 112] width 8 height 9
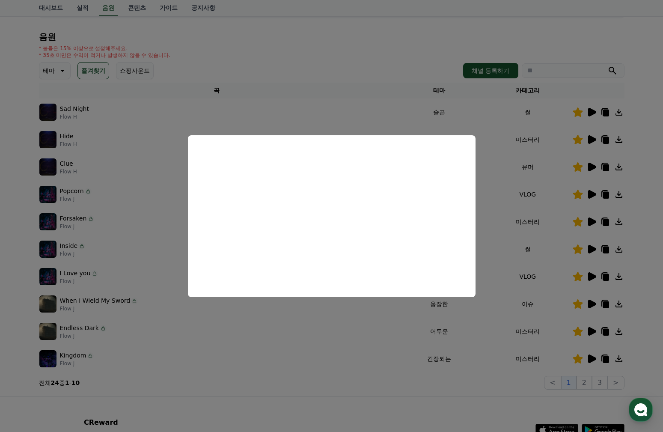
click at [585, 51] on button "close modal" at bounding box center [331, 216] width 663 height 432
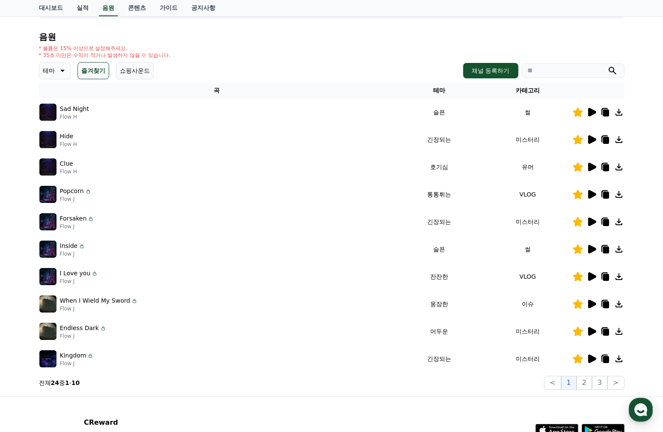
click at [592, 140] on icon at bounding box center [592, 139] width 8 height 9
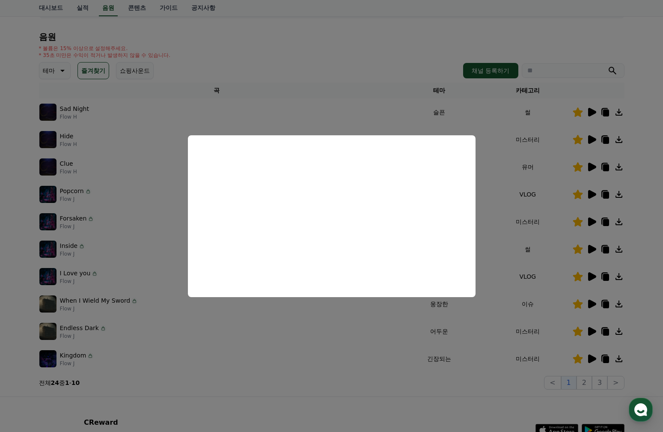
click at [380, 347] on button "close modal" at bounding box center [331, 216] width 663 height 432
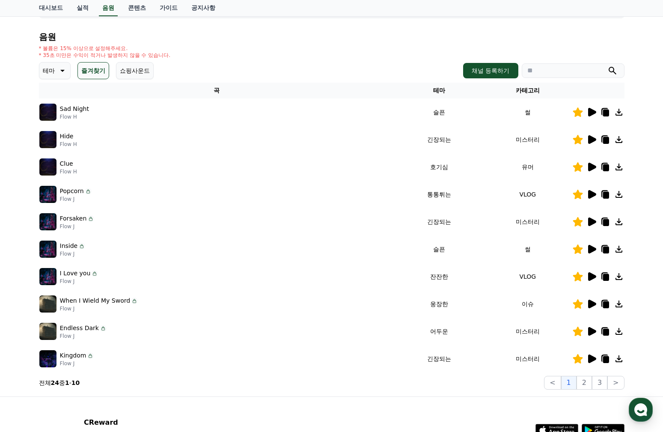
click at [594, 166] on icon at bounding box center [592, 167] width 8 height 9
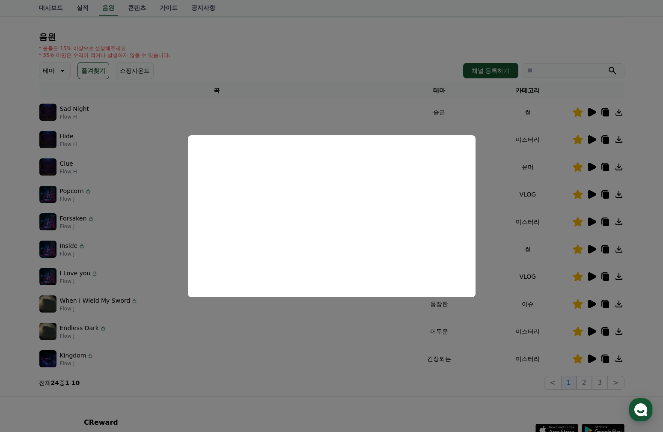
click at [372, 332] on button "close modal" at bounding box center [331, 216] width 663 height 432
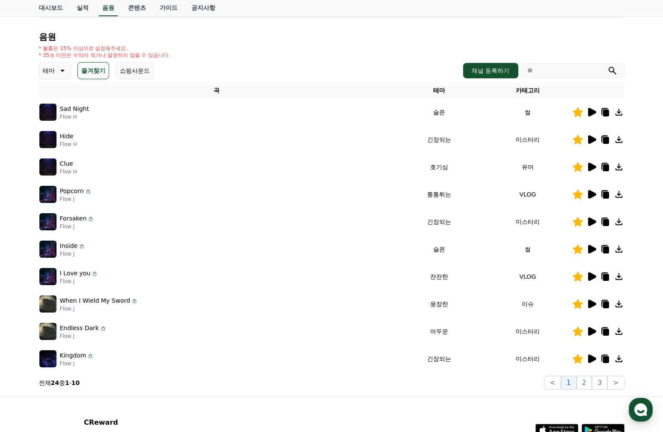
click at [589, 193] on icon at bounding box center [592, 194] width 8 height 9
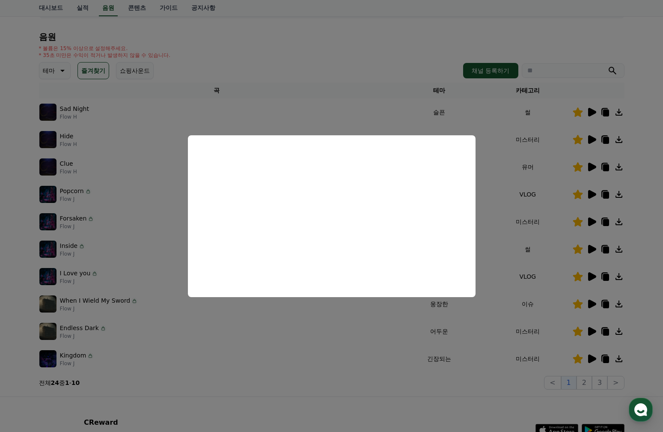
click at [16, 223] on button "close modal" at bounding box center [331, 216] width 663 height 432
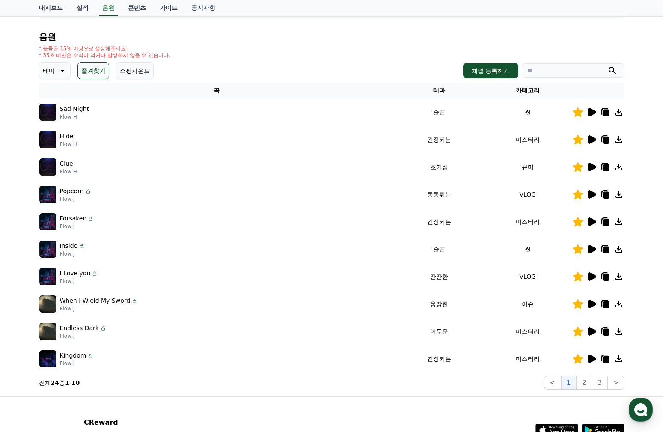
click at [588, 220] on icon at bounding box center [592, 221] width 8 height 9
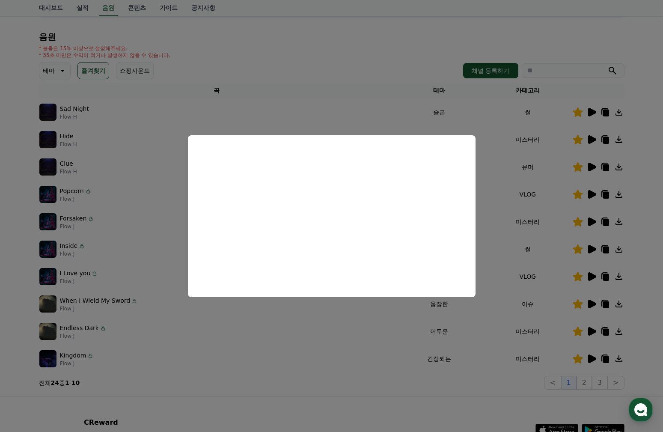
click at [298, 411] on button "close modal" at bounding box center [331, 216] width 663 height 432
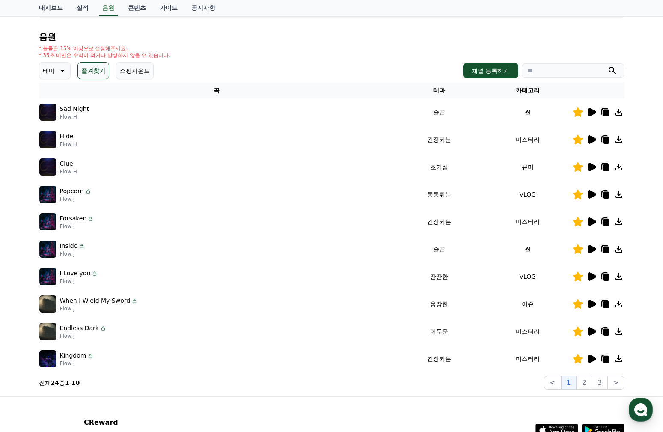
click at [590, 276] on icon at bounding box center [592, 276] width 8 height 9
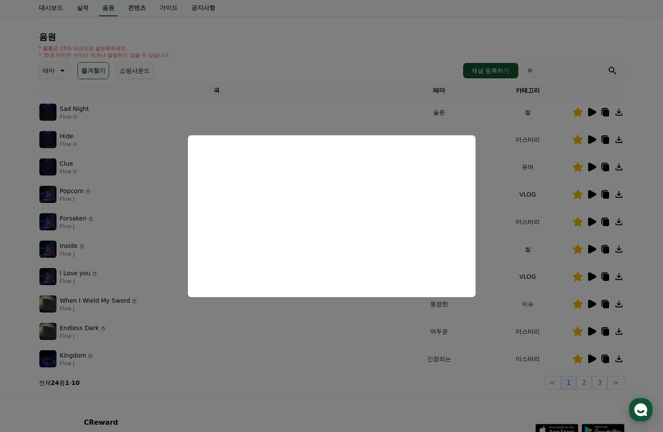
click at [370, 115] on button "close modal" at bounding box center [331, 216] width 663 height 432
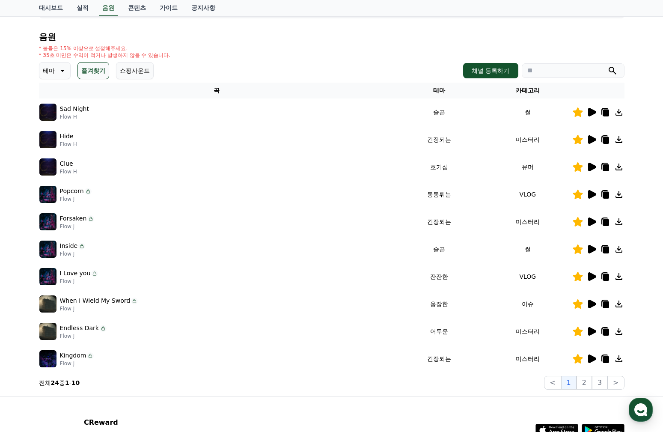
click at [590, 195] on icon at bounding box center [592, 194] width 8 height 9
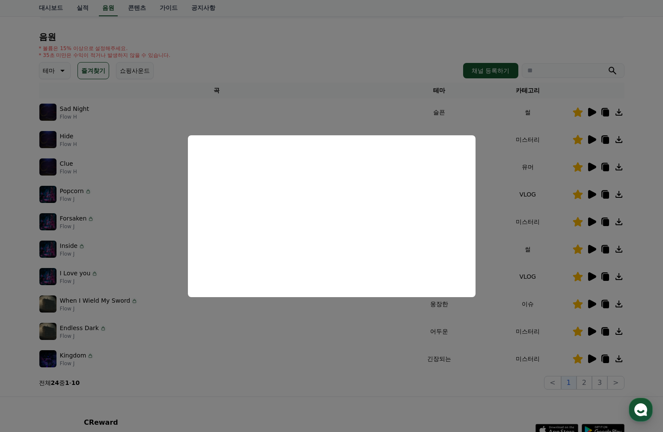
click at [485, 210] on button "close modal" at bounding box center [331, 216] width 663 height 432
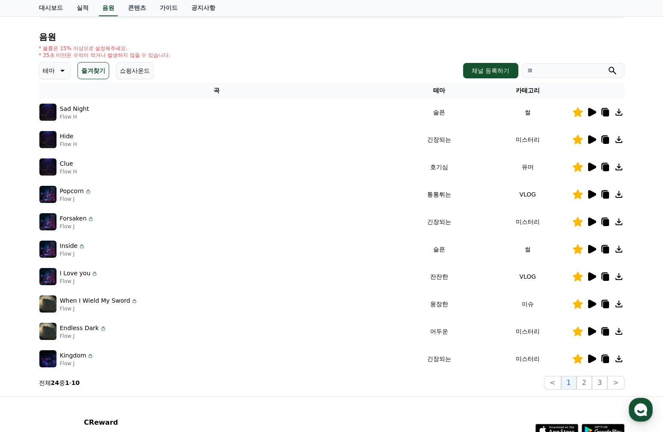
click at [588, 301] on icon at bounding box center [592, 304] width 8 height 9
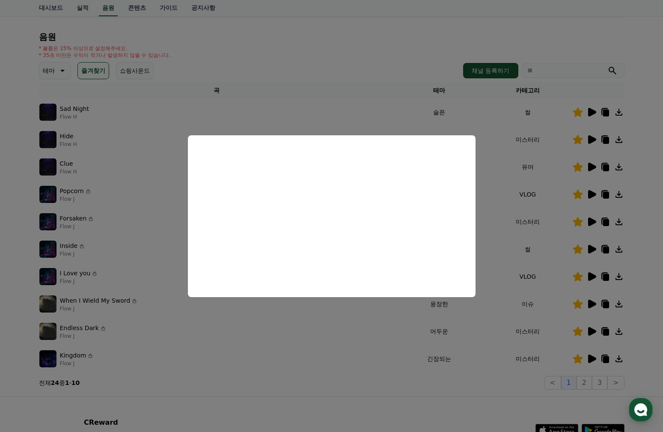
click at [158, 185] on button "close modal" at bounding box center [331, 216] width 663 height 432
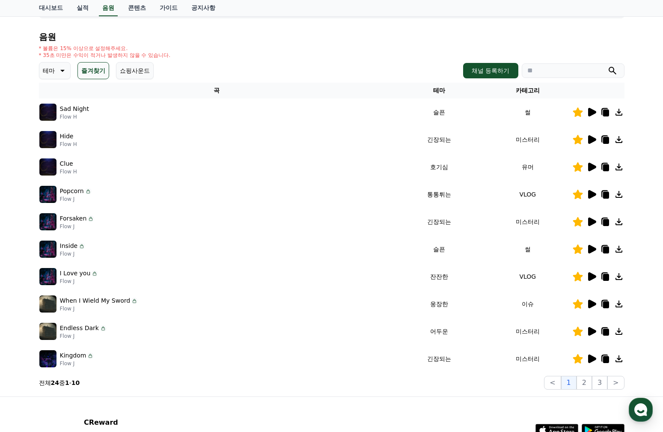
click at [589, 330] on icon at bounding box center [592, 331] width 8 height 9
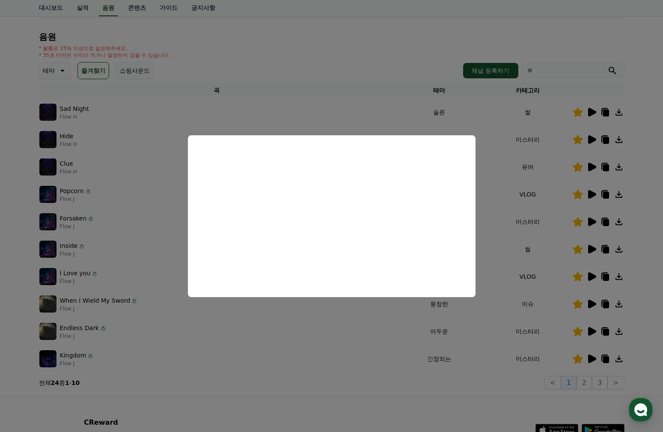
click at [358, 353] on button "close modal" at bounding box center [331, 216] width 663 height 432
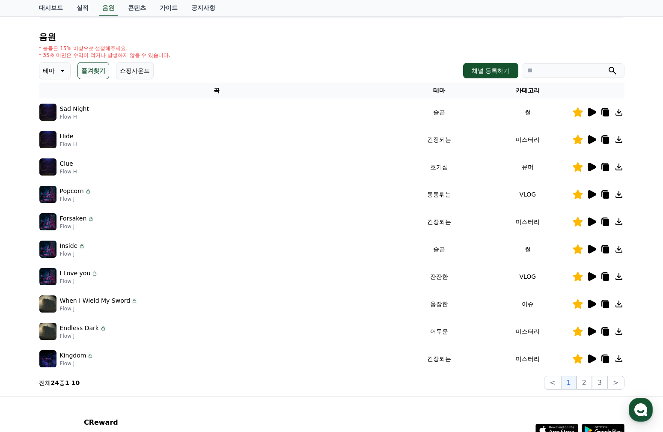
click at [590, 330] on icon at bounding box center [592, 331] width 8 height 9
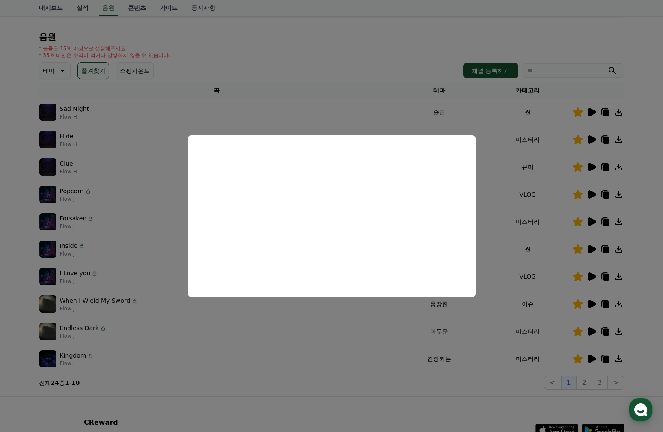
click at [347, 352] on button "close modal" at bounding box center [331, 216] width 663 height 432
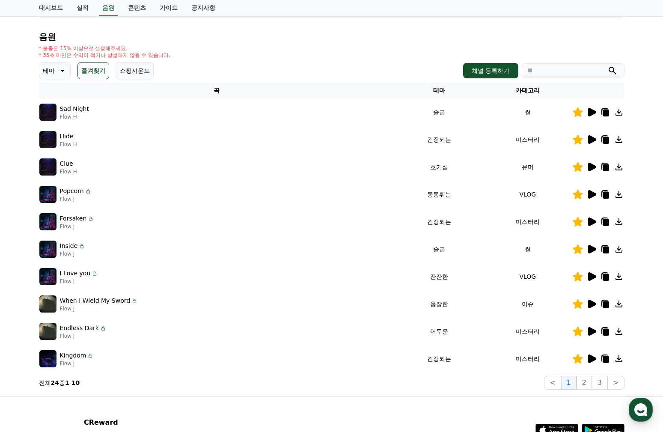
click at [594, 356] on icon at bounding box center [591, 358] width 10 height 10
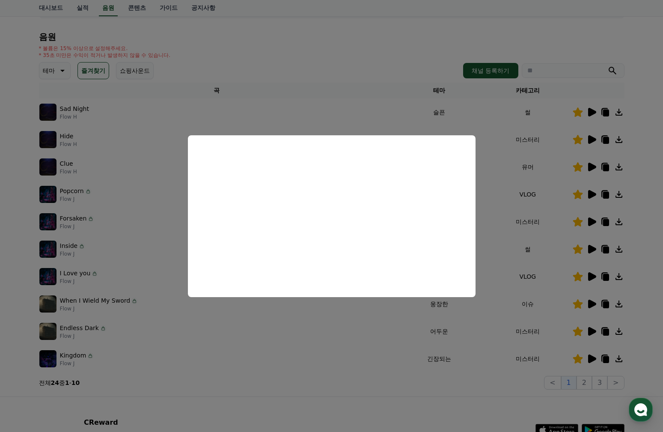
click at [323, 337] on button "close modal" at bounding box center [331, 216] width 663 height 432
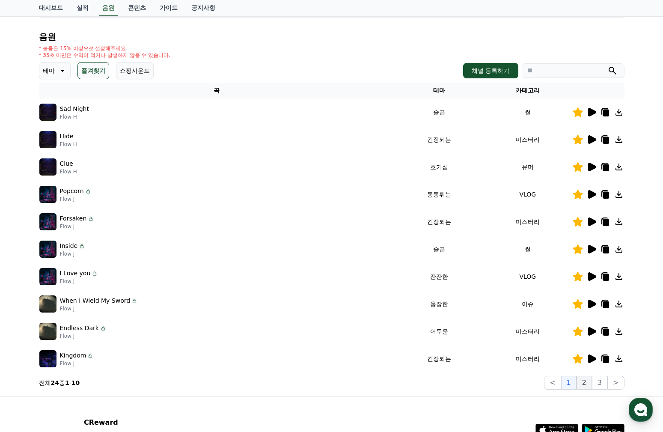
click at [588, 384] on button "2" at bounding box center [583, 383] width 15 height 14
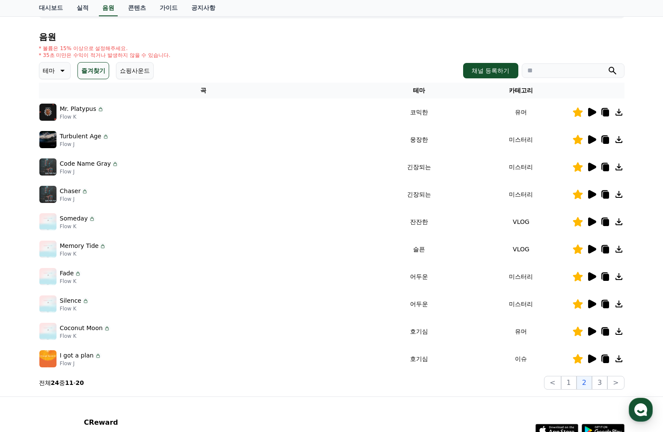
click at [590, 112] on icon at bounding box center [592, 112] width 8 height 9
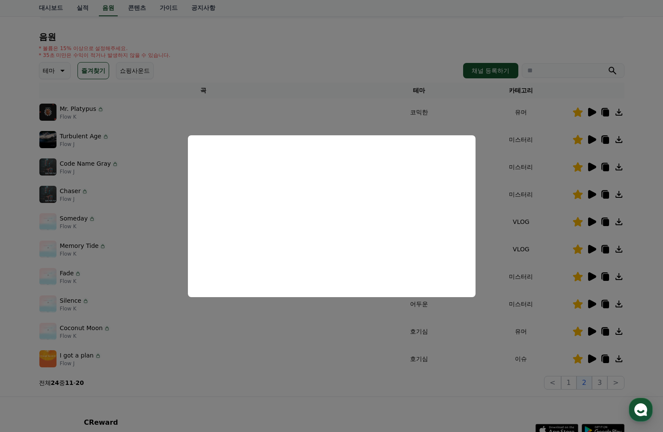
click at [298, 116] on button "close modal" at bounding box center [331, 216] width 663 height 432
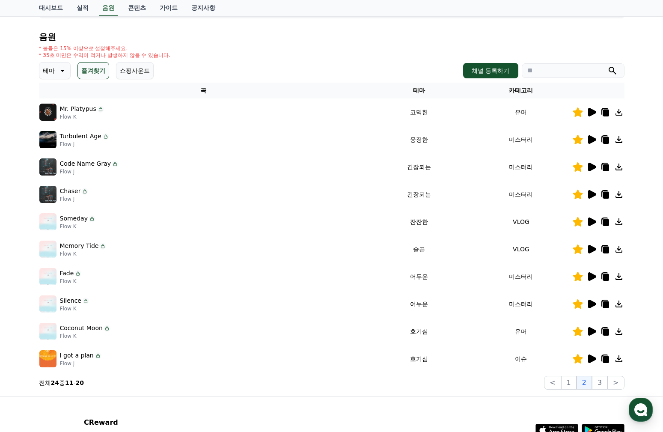
click at [590, 140] on icon at bounding box center [592, 139] width 8 height 9
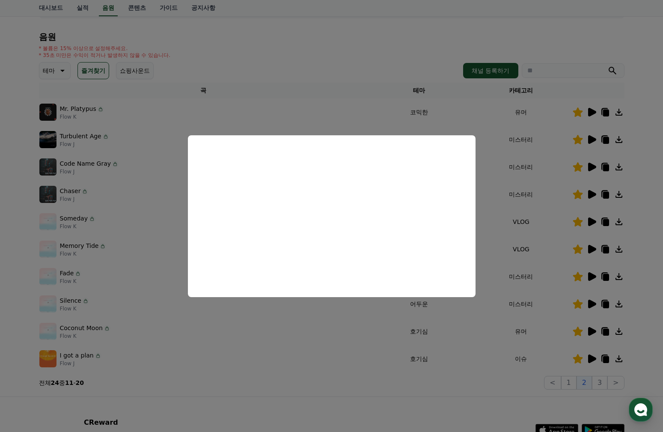
click at [336, 316] on button "close modal" at bounding box center [331, 216] width 663 height 432
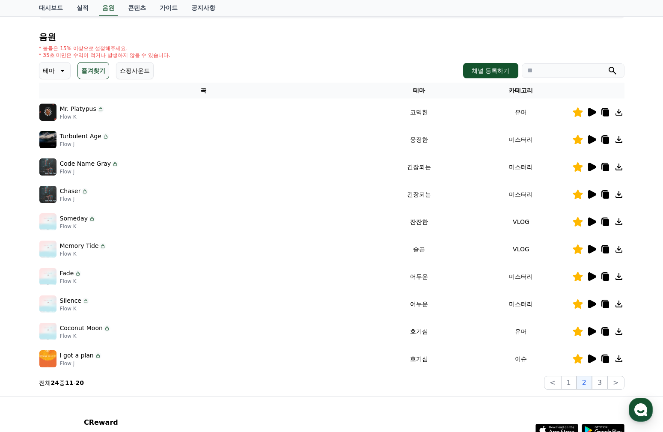
click at [591, 166] on icon at bounding box center [592, 167] width 8 height 9
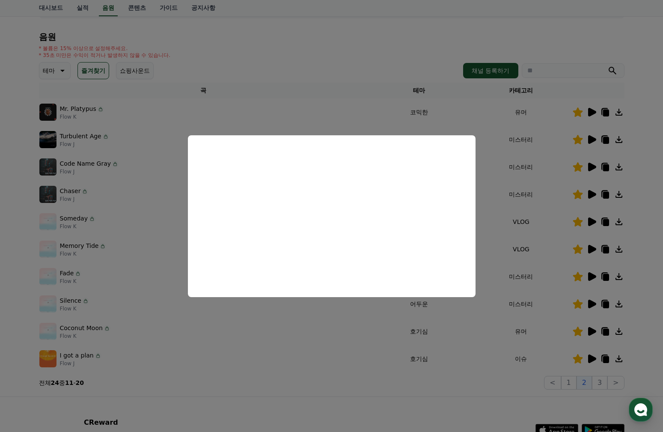
click at [319, 325] on button "close modal" at bounding box center [331, 216] width 663 height 432
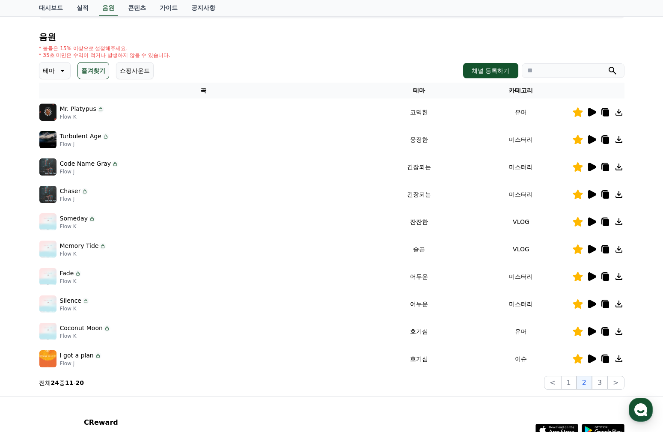
click at [591, 220] on icon at bounding box center [592, 221] width 8 height 9
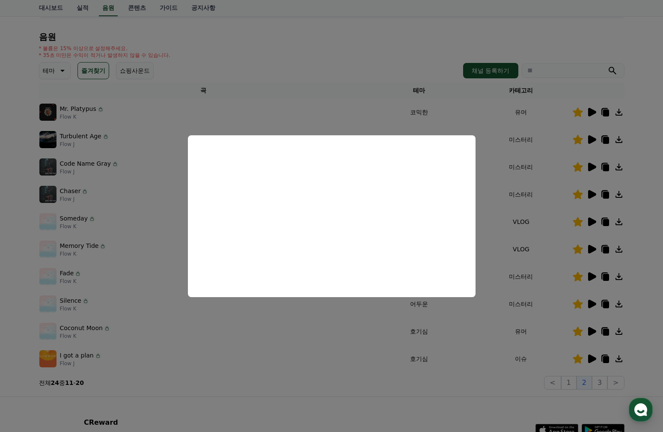
click at [133, 198] on button "close modal" at bounding box center [331, 216] width 663 height 432
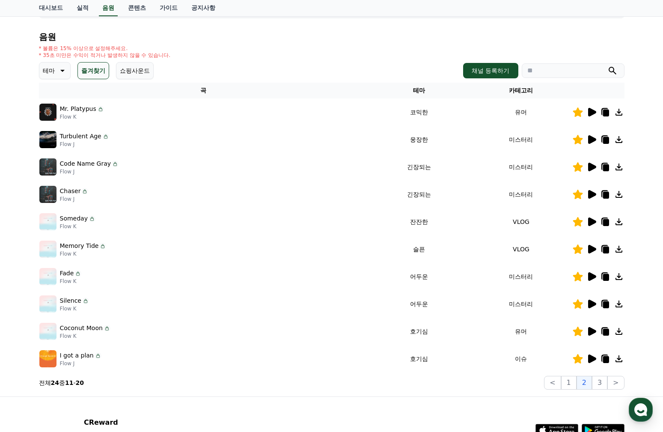
click at [149, 194] on div "Chaser Flow J" at bounding box center [203, 194] width 329 height 17
click at [590, 196] on icon at bounding box center [592, 194] width 8 height 9
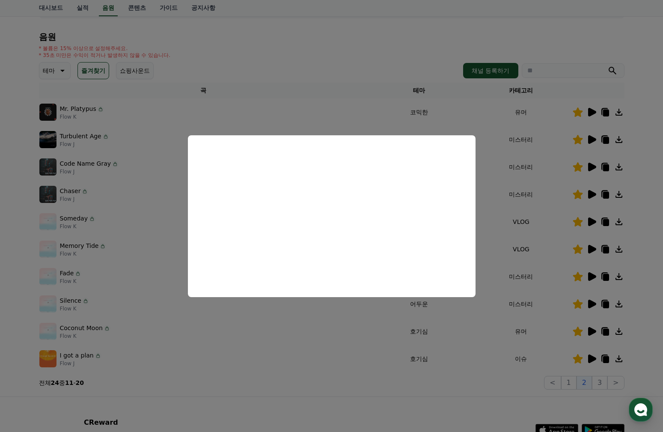
click at [303, 73] on button "close modal" at bounding box center [331, 216] width 663 height 432
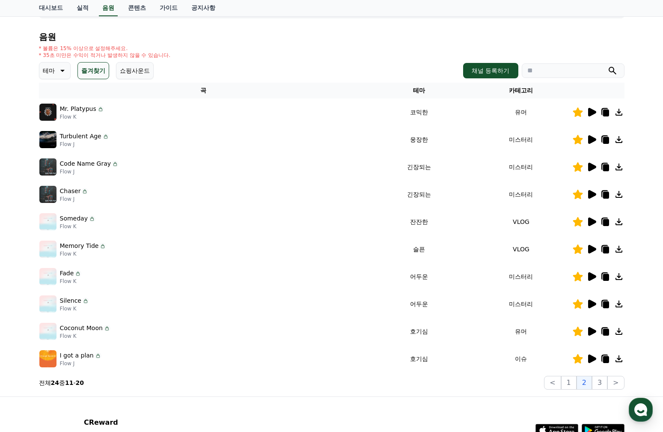
click at [591, 277] on icon at bounding box center [592, 276] width 8 height 9
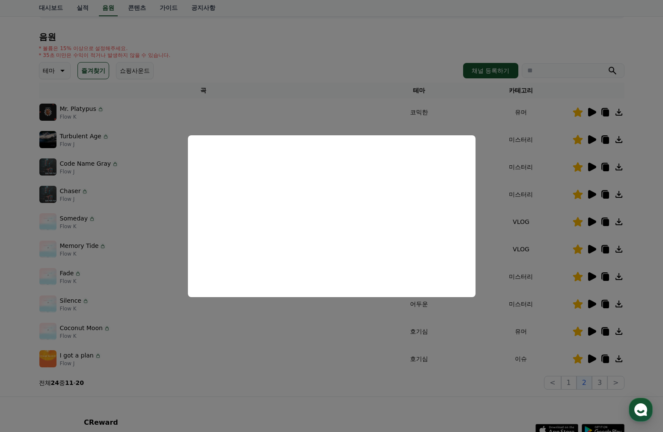
click at [361, 400] on button "close modal" at bounding box center [331, 216] width 663 height 432
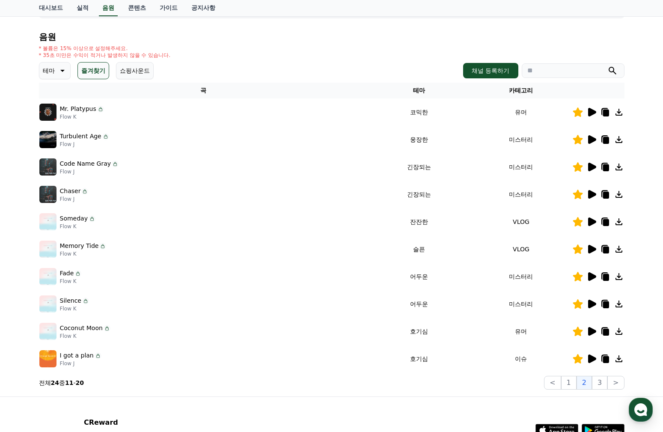
click at [590, 304] on icon at bounding box center [592, 304] width 8 height 9
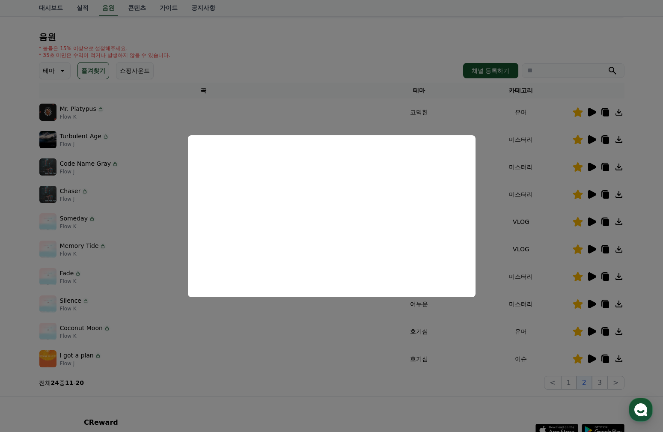
click at [368, 375] on button "close modal" at bounding box center [331, 216] width 663 height 432
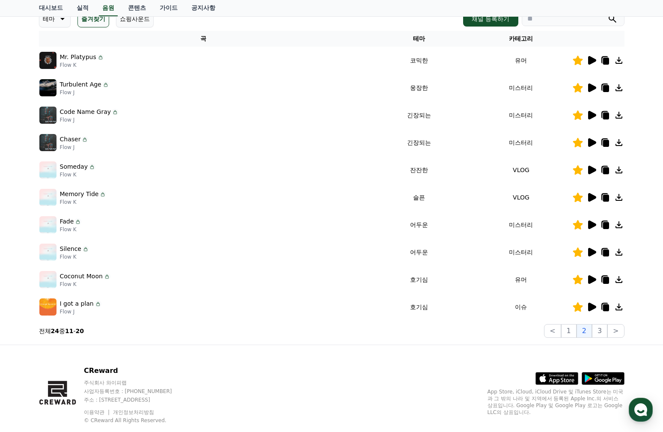
scroll to position [148, 0]
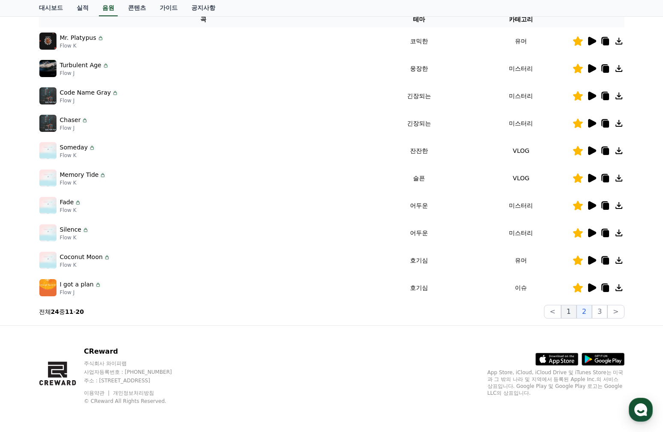
click at [573, 315] on button "1" at bounding box center [568, 312] width 15 height 14
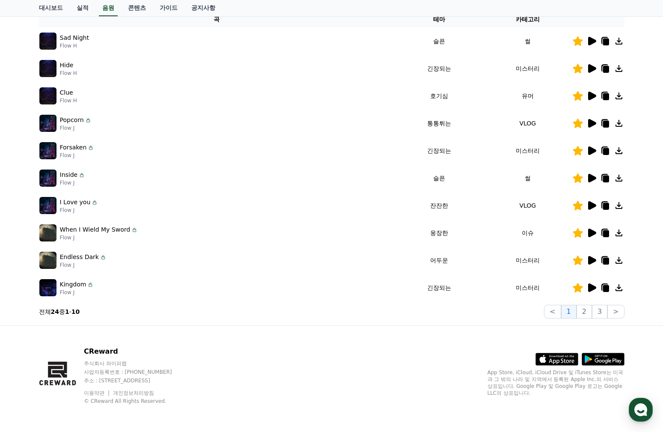
click at [590, 261] on icon at bounding box center [592, 260] width 8 height 9
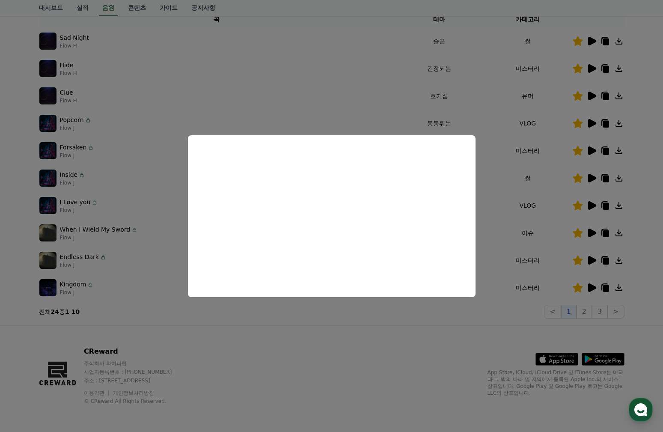
click at [154, 304] on button "close modal" at bounding box center [331, 216] width 663 height 432
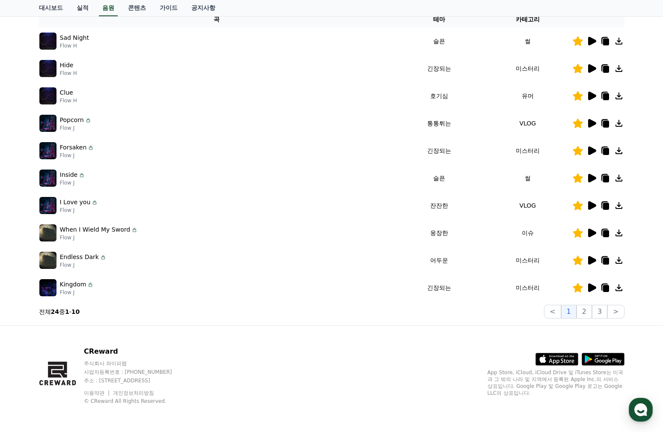
click at [69, 293] on p "Flow J" at bounding box center [77, 292] width 34 height 7
click at [53, 291] on img at bounding box center [47, 287] width 17 height 17
click at [49, 288] on img at bounding box center [47, 287] width 17 height 17
click at [68, 285] on p "Kingdom" at bounding box center [73, 284] width 27 height 9
click at [589, 288] on icon at bounding box center [592, 287] width 8 height 9
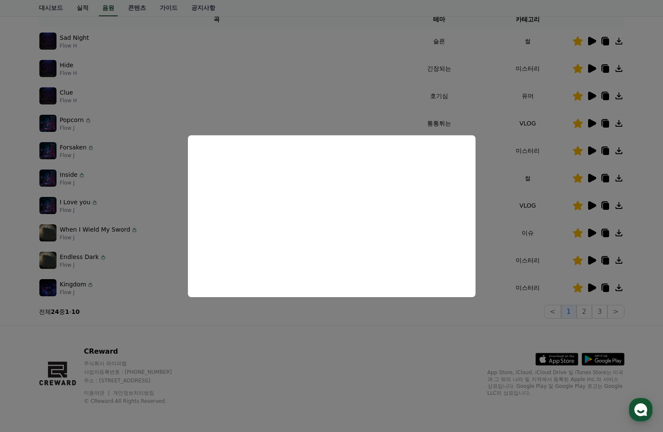
click at [401, 322] on button "close modal" at bounding box center [331, 216] width 663 height 432
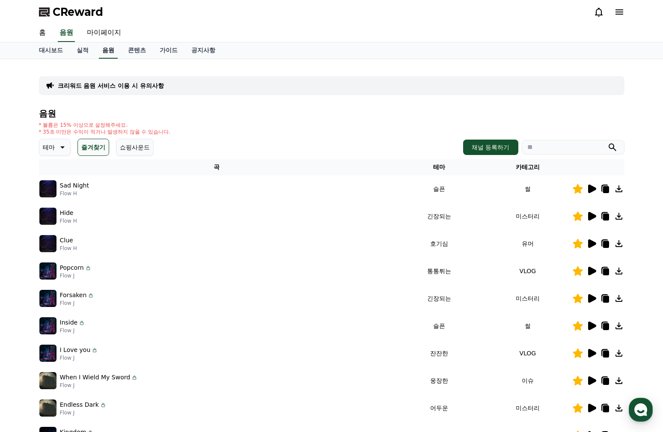
click at [103, 50] on link "음원" at bounding box center [108, 50] width 19 height 16
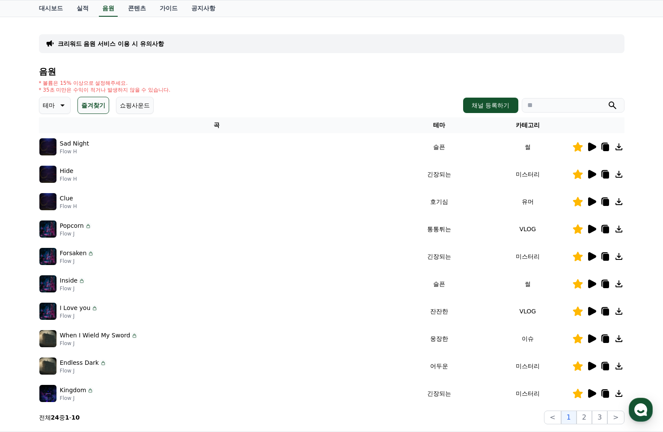
scroll to position [42, 0]
click at [56, 106] on icon at bounding box center [61, 105] width 10 height 10
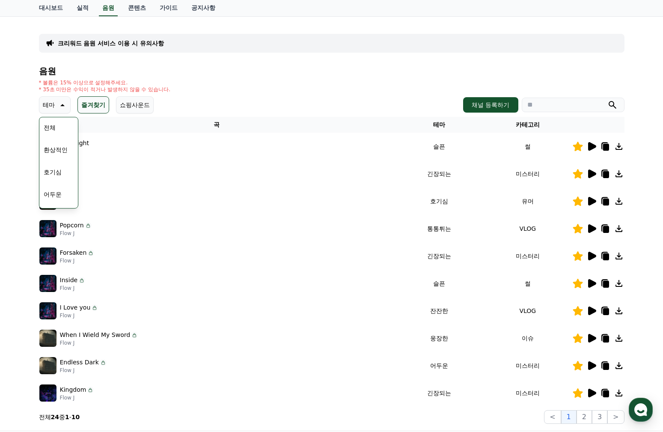
click at [59, 122] on div "전체 환상적인 호기심 어두운 밝은 통통튀는 신나는 반전 웅장한 드라마틱 즐거움 분위기있는 EDM 그루브 슬픈 잔잔한 귀여운 감동적인 긴장되는 …" at bounding box center [58, 339] width 37 height 442
click at [52, 125] on button "전체" at bounding box center [49, 127] width 19 height 19
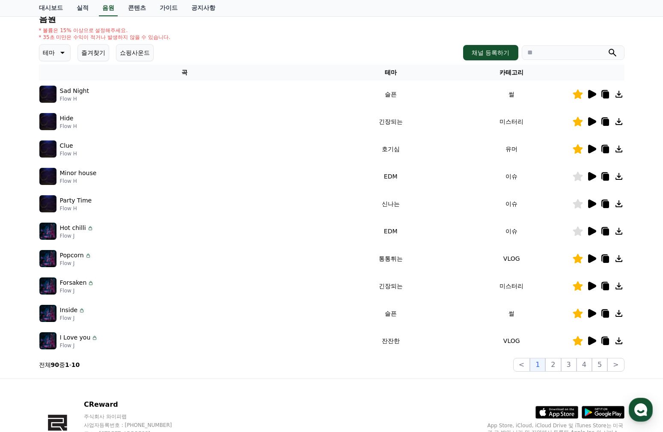
scroll to position [95, 0]
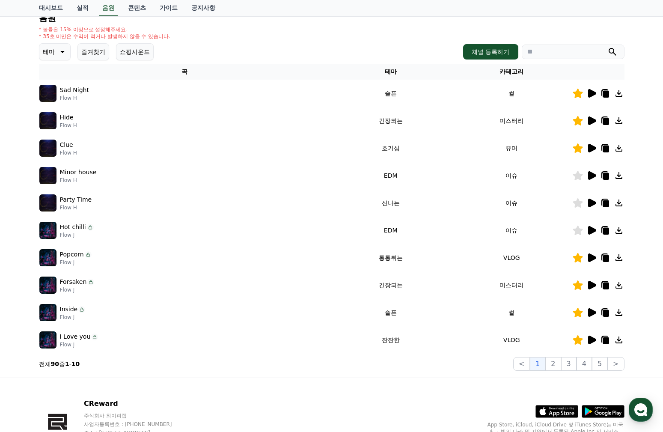
click at [590, 283] on icon at bounding box center [592, 285] width 8 height 9
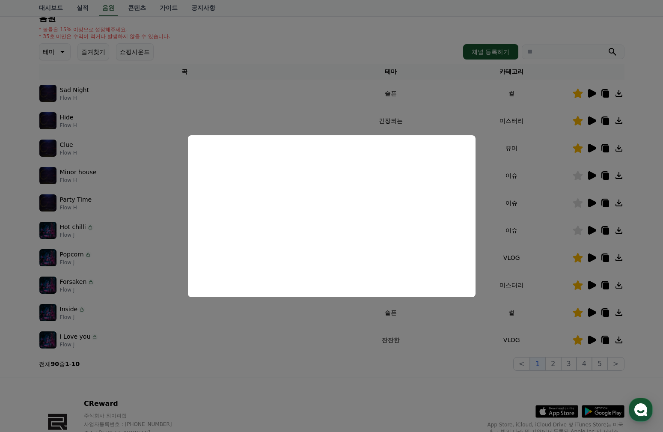
click at [534, 221] on button "close modal" at bounding box center [331, 216] width 663 height 432
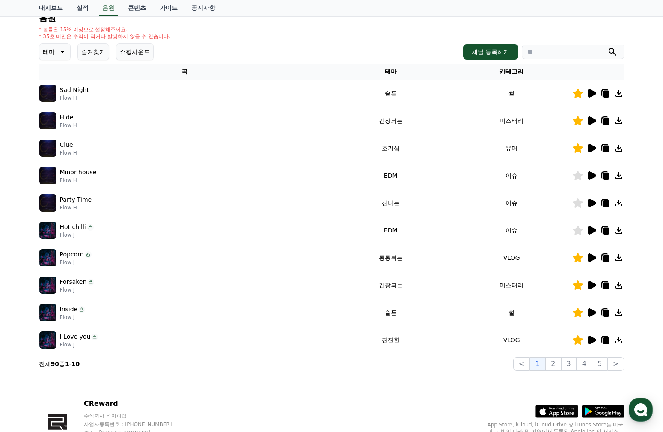
click at [594, 284] on icon at bounding box center [592, 285] width 8 height 9
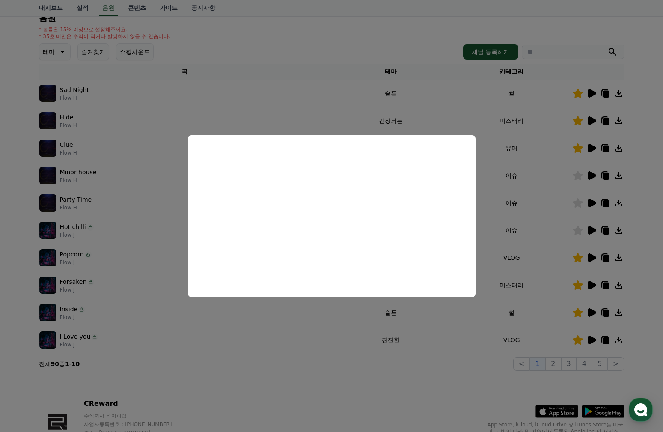
click at [420, 336] on button "close modal" at bounding box center [331, 216] width 663 height 432
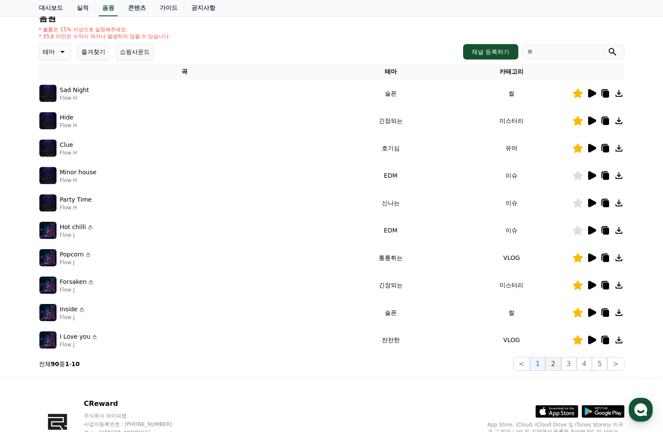
click at [556, 362] on button "2" at bounding box center [552, 364] width 15 height 14
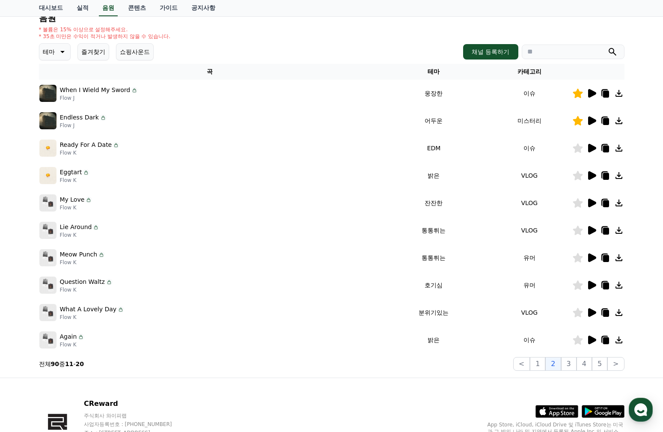
click at [589, 119] on icon at bounding box center [592, 120] width 8 height 9
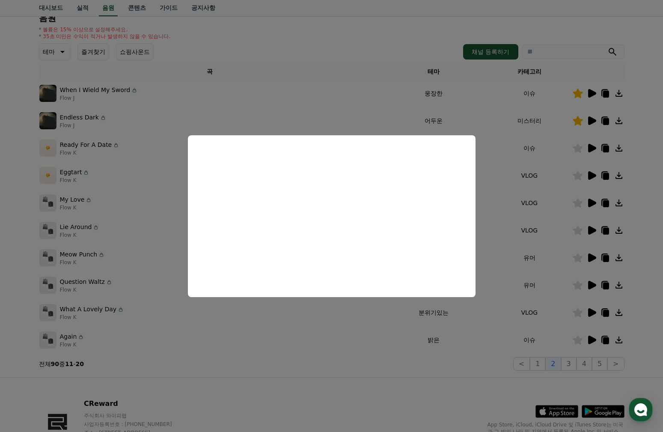
click at [395, 115] on button "close modal" at bounding box center [331, 216] width 663 height 432
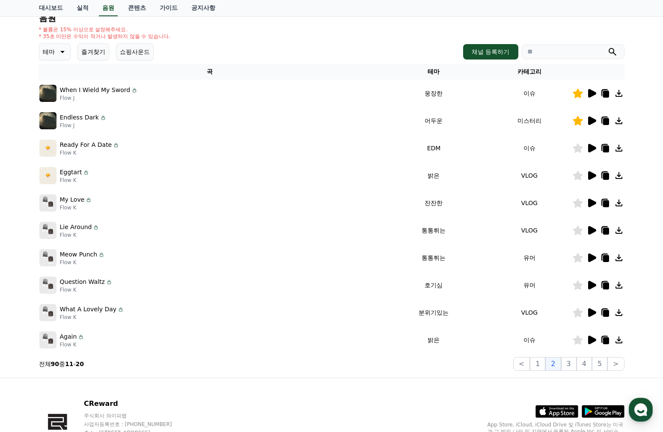
click at [591, 91] on icon at bounding box center [592, 93] width 8 height 9
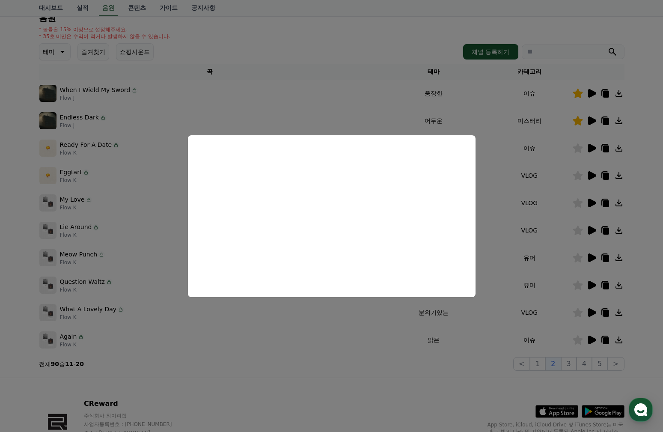
click at [398, 376] on button "close modal" at bounding box center [331, 216] width 663 height 432
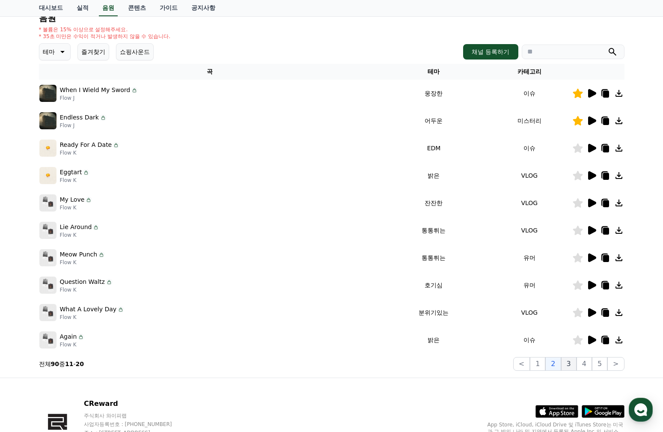
click at [568, 362] on button "3" at bounding box center [568, 364] width 15 height 14
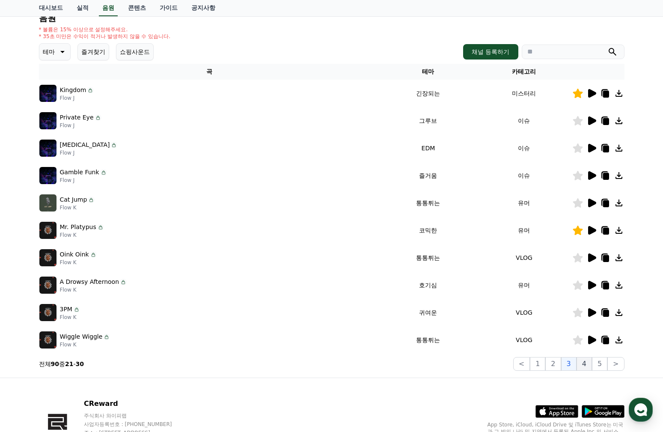
click at [586, 365] on button "4" at bounding box center [583, 364] width 15 height 14
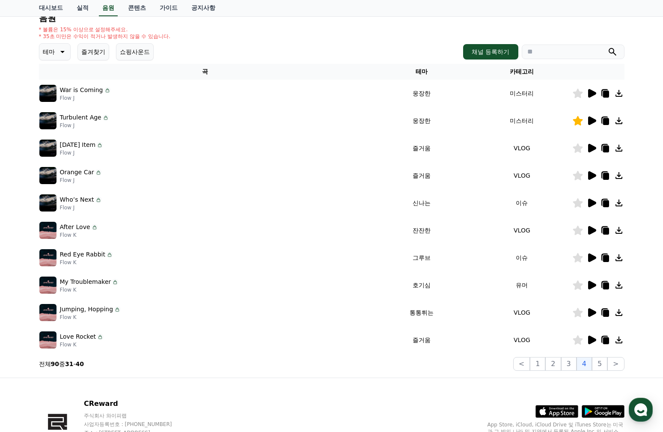
click at [588, 92] on icon at bounding box center [592, 93] width 8 height 9
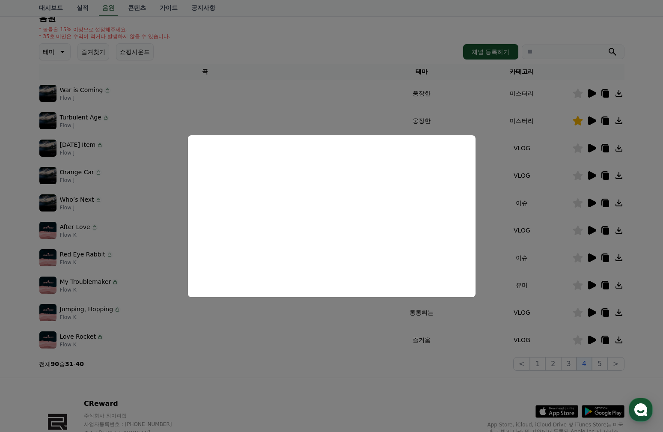
click at [347, 334] on button "close modal" at bounding box center [331, 216] width 663 height 432
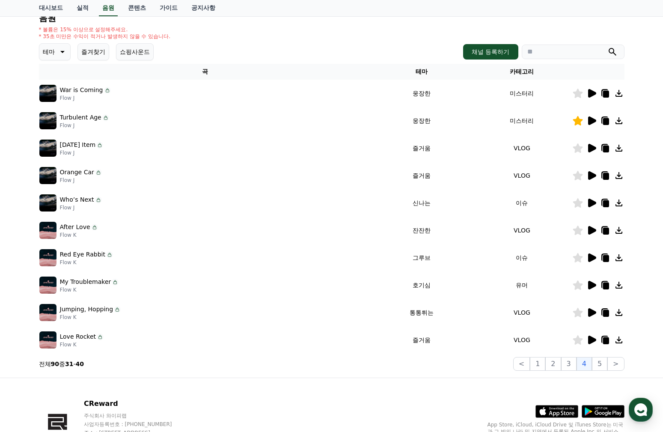
click at [594, 123] on icon at bounding box center [591, 121] width 10 height 10
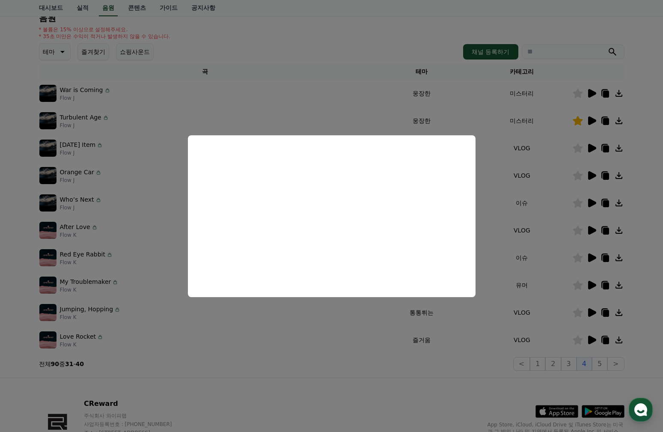
click at [335, 366] on button "close modal" at bounding box center [331, 216] width 663 height 432
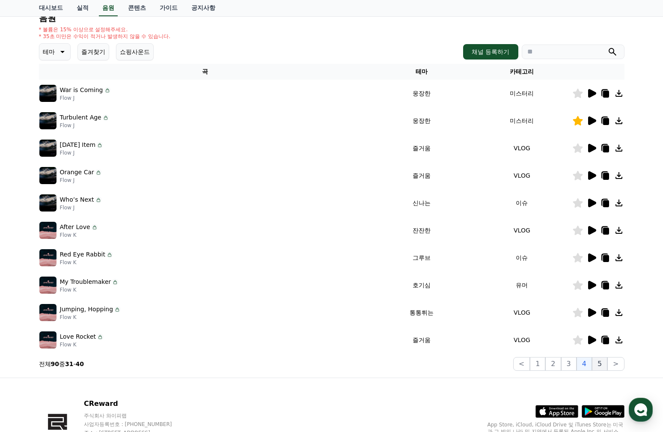
click at [599, 364] on button "5" at bounding box center [599, 364] width 15 height 14
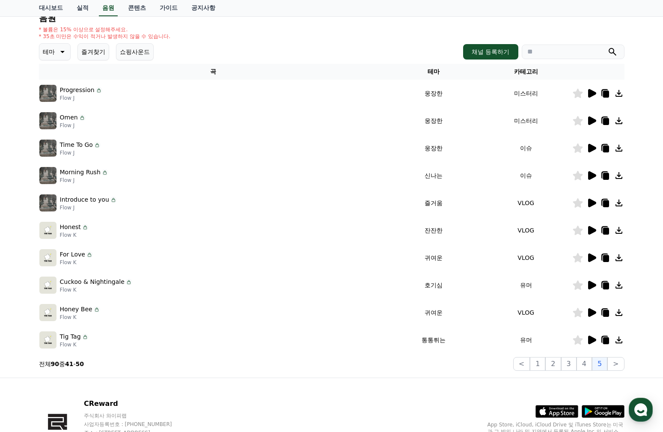
click at [592, 91] on icon at bounding box center [592, 93] width 8 height 9
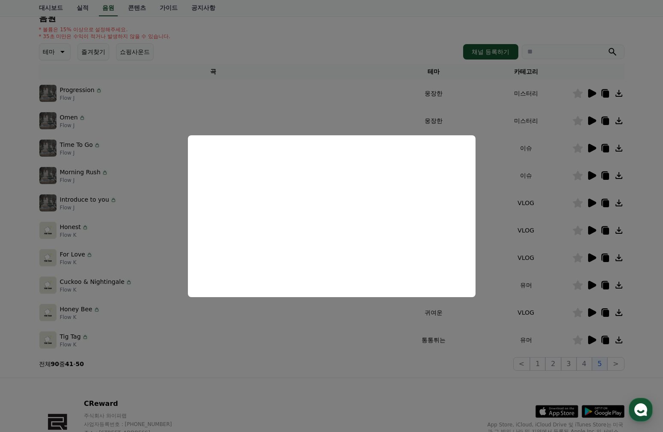
click at [578, 92] on button "close modal" at bounding box center [331, 216] width 663 height 432
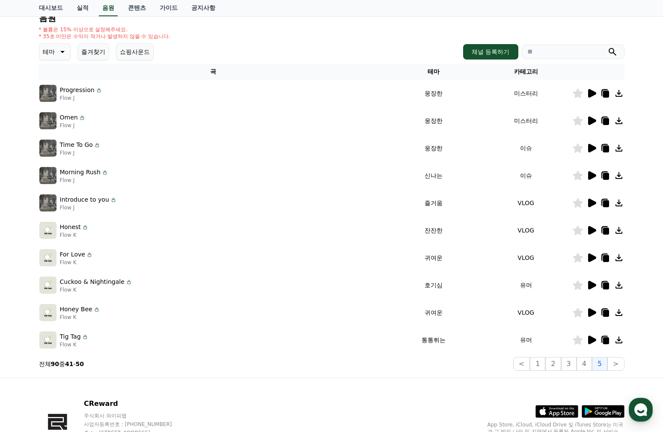
click at [580, 92] on icon at bounding box center [578, 93] width 10 height 9
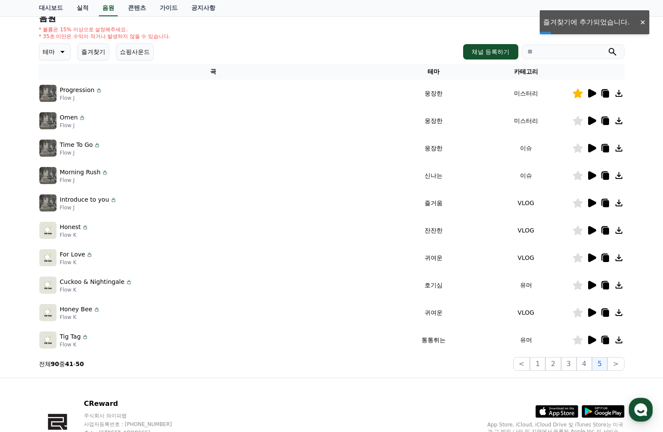
click at [590, 120] on icon at bounding box center [592, 120] width 8 height 9
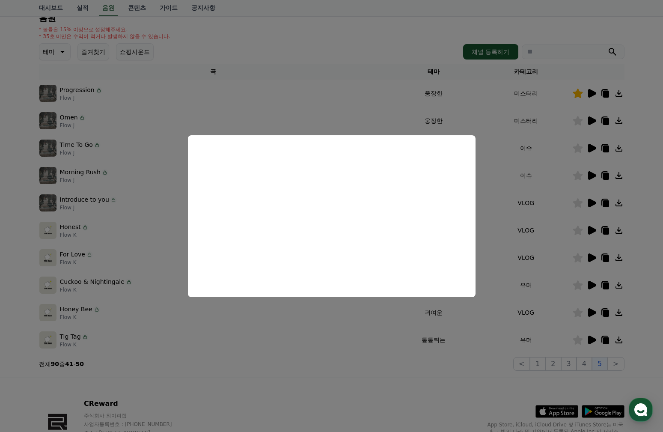
click at [391, 376] on button "close modal" at bounding box center [331, 216] width 663 height 432
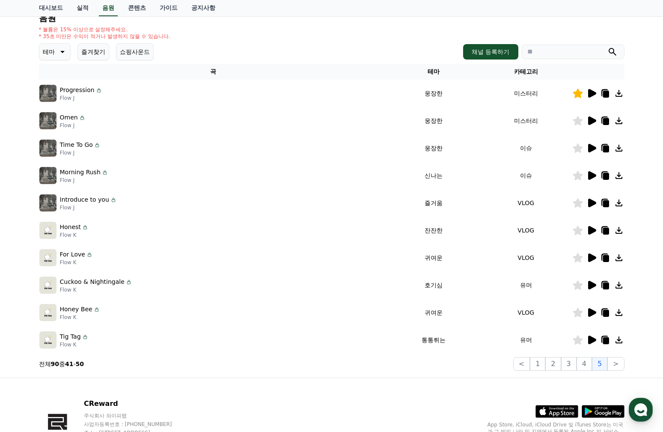
click at [575, 119] on icon at bounding box center [578, 120] width 10 height 9
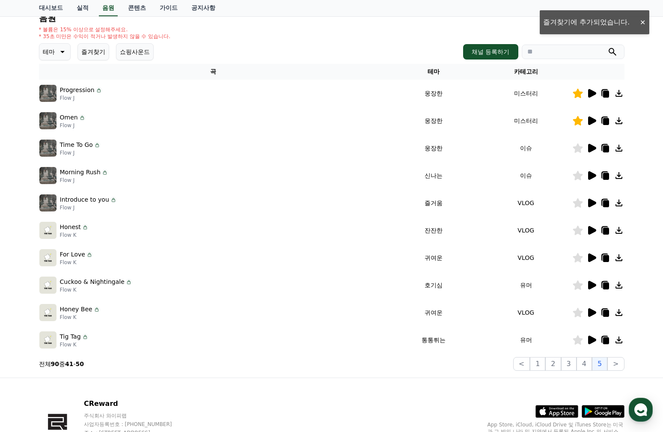
click at [589, 148] on icon at bounding box center [592, 148] width 8 height 9
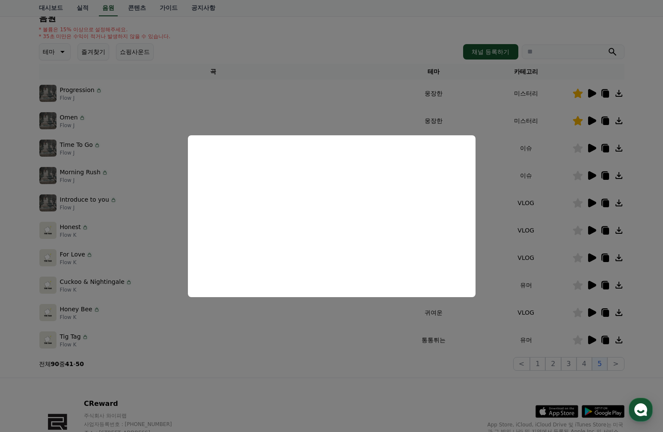
click at [355, 334] on button "close modal" at bounding box center [331, 216] width 663 height 432
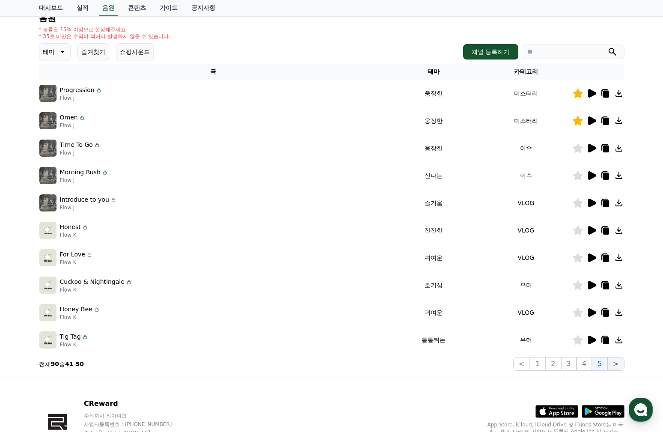
click at [614, 363] on button ">" at bounding box center [615, 364] width 17 height 14
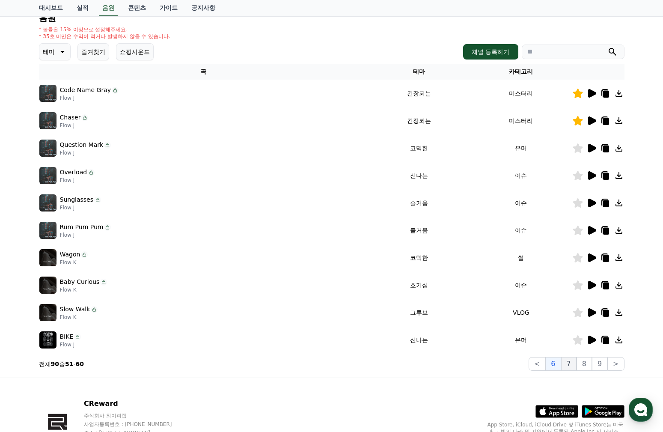
click at [573, 364] on button "7" at bounding box center [568, 364] width 15 height 14
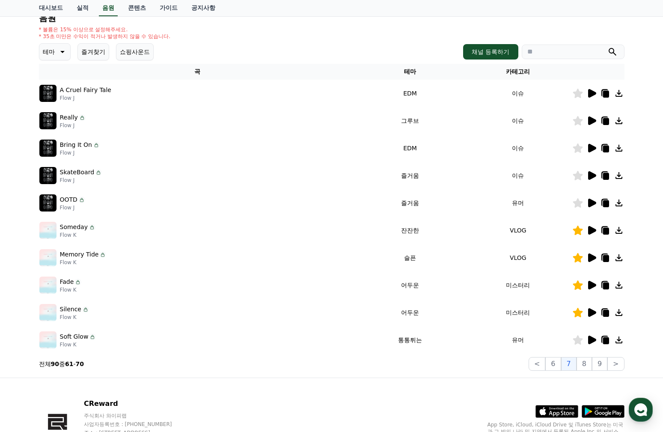
click at [591, 92] on icon at bounding box center [592, 93] width 8 height 9
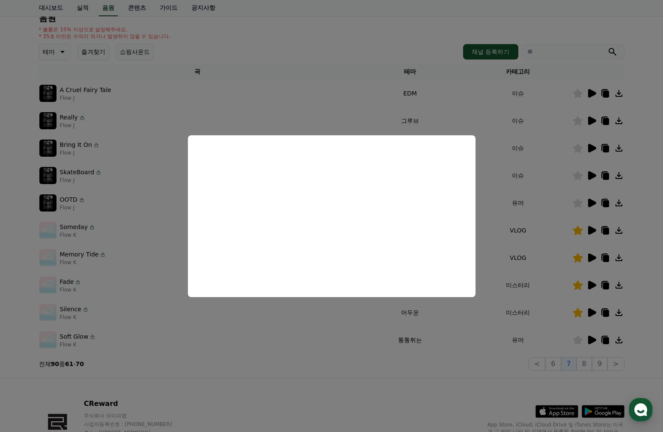
click at [354, 309] on button "close modal" at bounding box center [331, 216] width 663 height 432
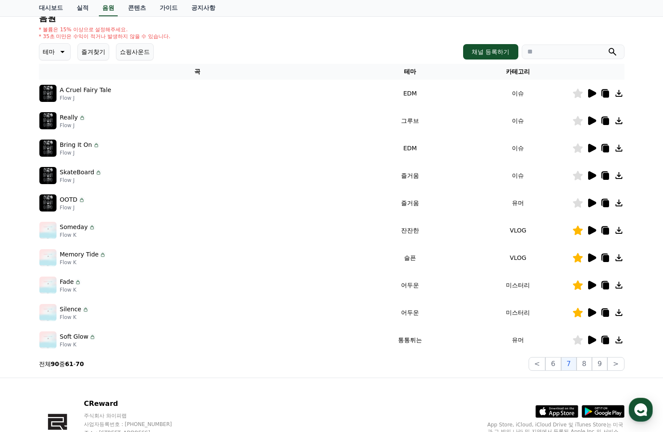
click at [588, 283] on icon at bounding box center [592, 285] width 8 height 9
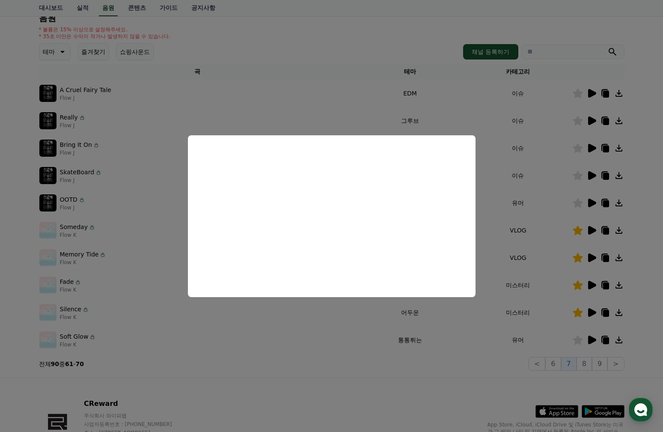
click at [356, 351] on button "close modal" at bounding box center [331, 216] width 663 height 432
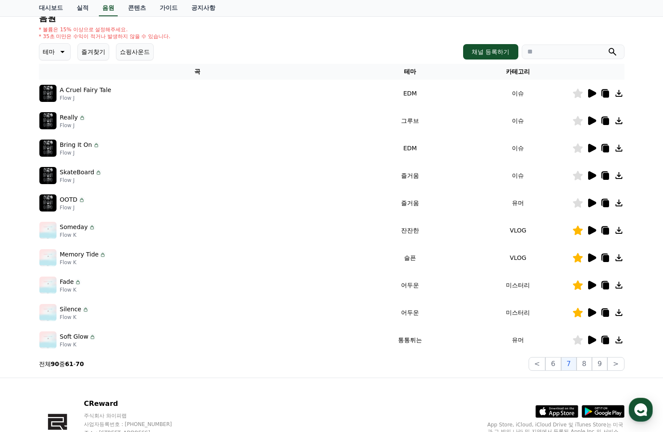
click at [593, 313] on icon at bounding box center [592, 312] width 8 height 9
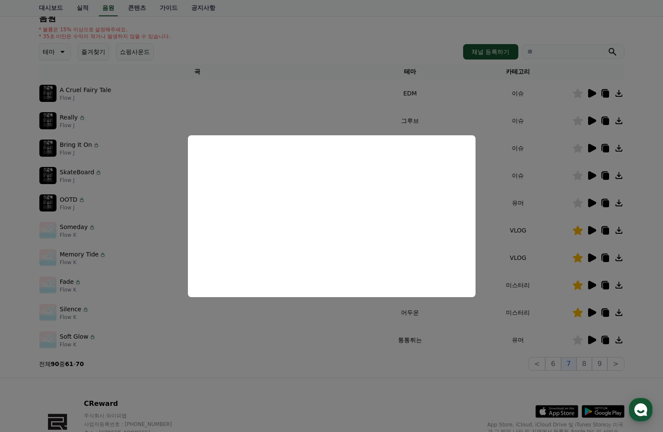
click at [367, 339] on button "close modal" at bounding box center [331, 216] width 663 height 432
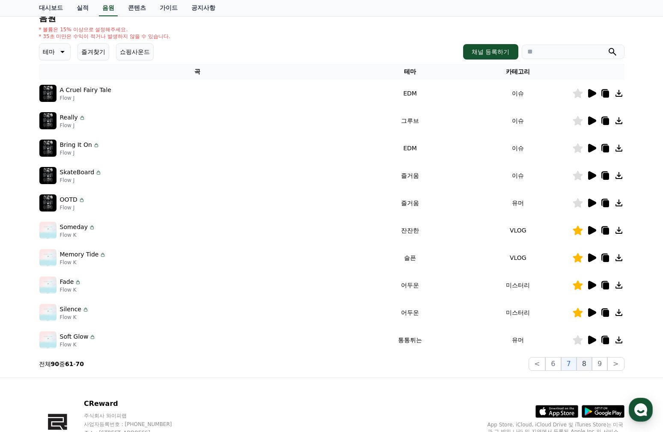
click at [589, 363] on button "8" at bounding box center [583, 364] width 15 height 14
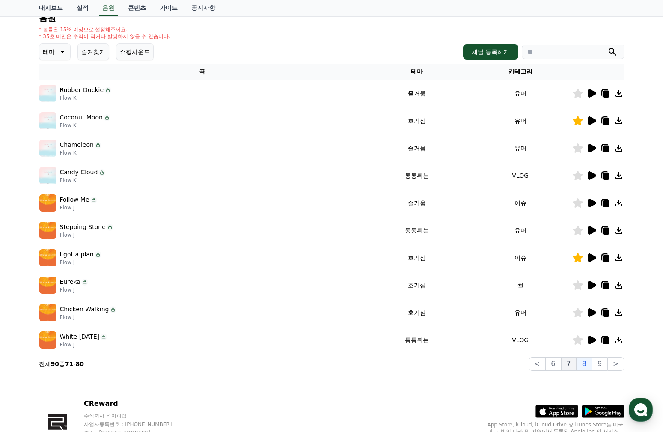
click at [570, 362] on button "7" at bounding box center [568, 364] width 15 height 14
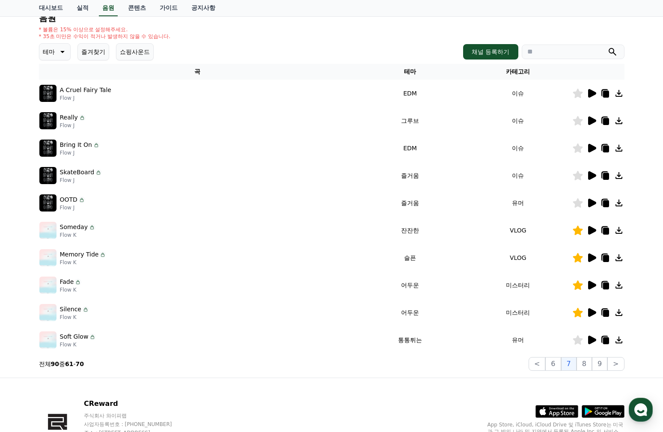
click at [590, 311] on icon at bounding box center [592, 312] width 8 height 9
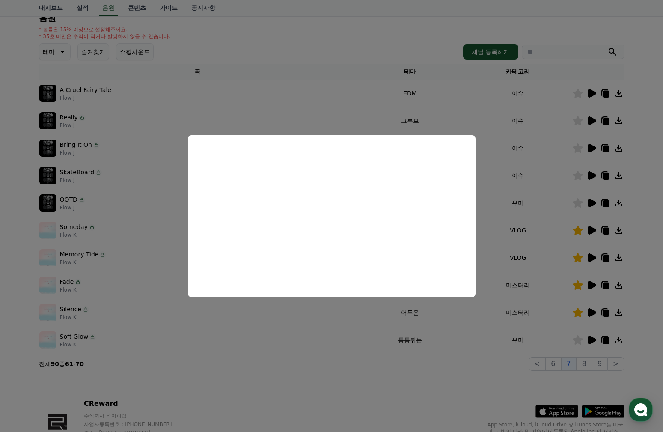
click at [326, 347] on button "close modal" at bounding box center [331, 216] width 663 height 432
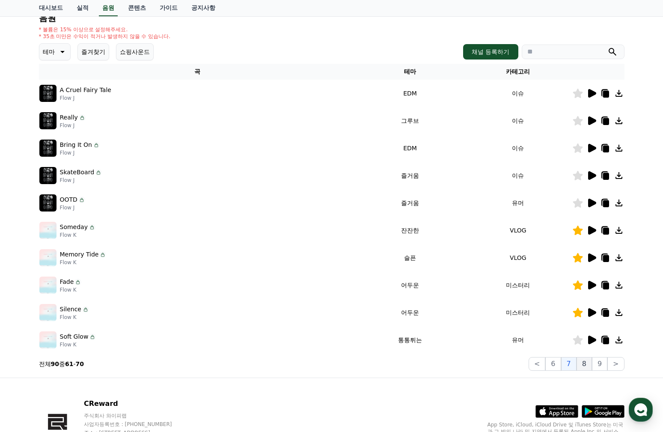
click at [590, 365] on button "8" at bounding box center [583, 364] width 15 height 14
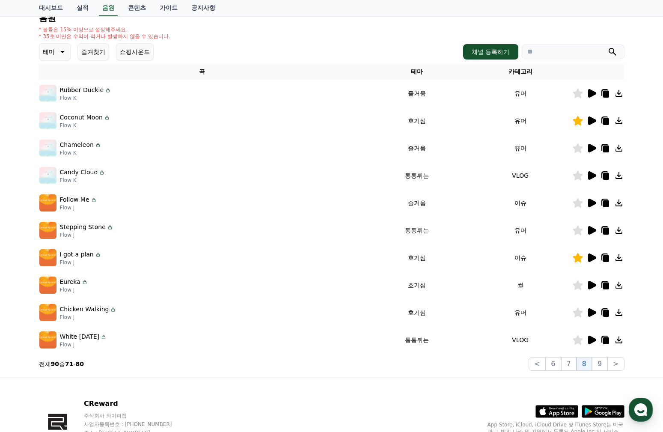
click at [358, 364] on section "전체 90 중 71 - 80 < 6 7 8 9 >" at bounding box center [331, 364] width 585 height 14
